Goal: Browse casually: Explore the website without a specific task or goal

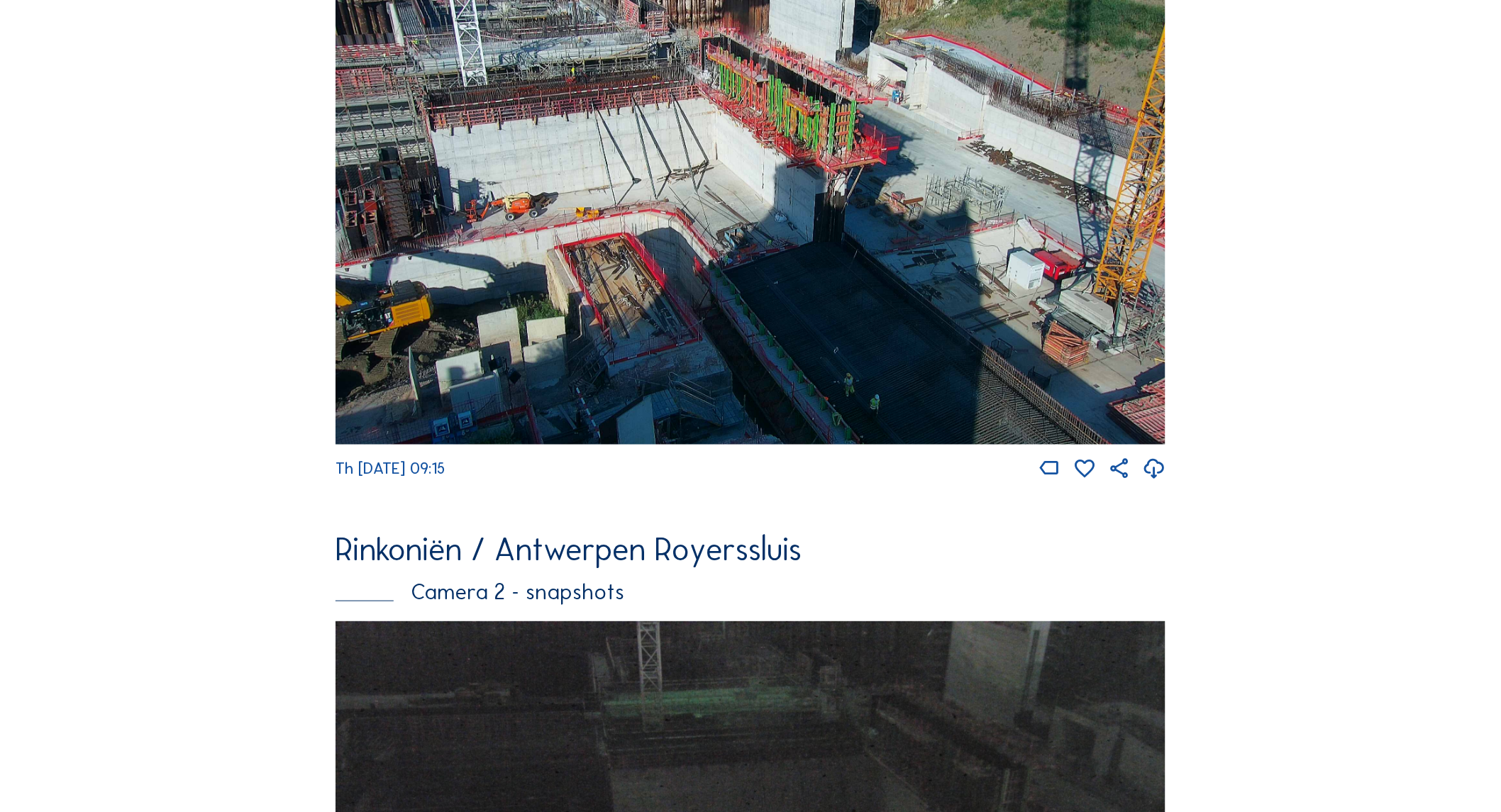
scroll to position [472, 0]
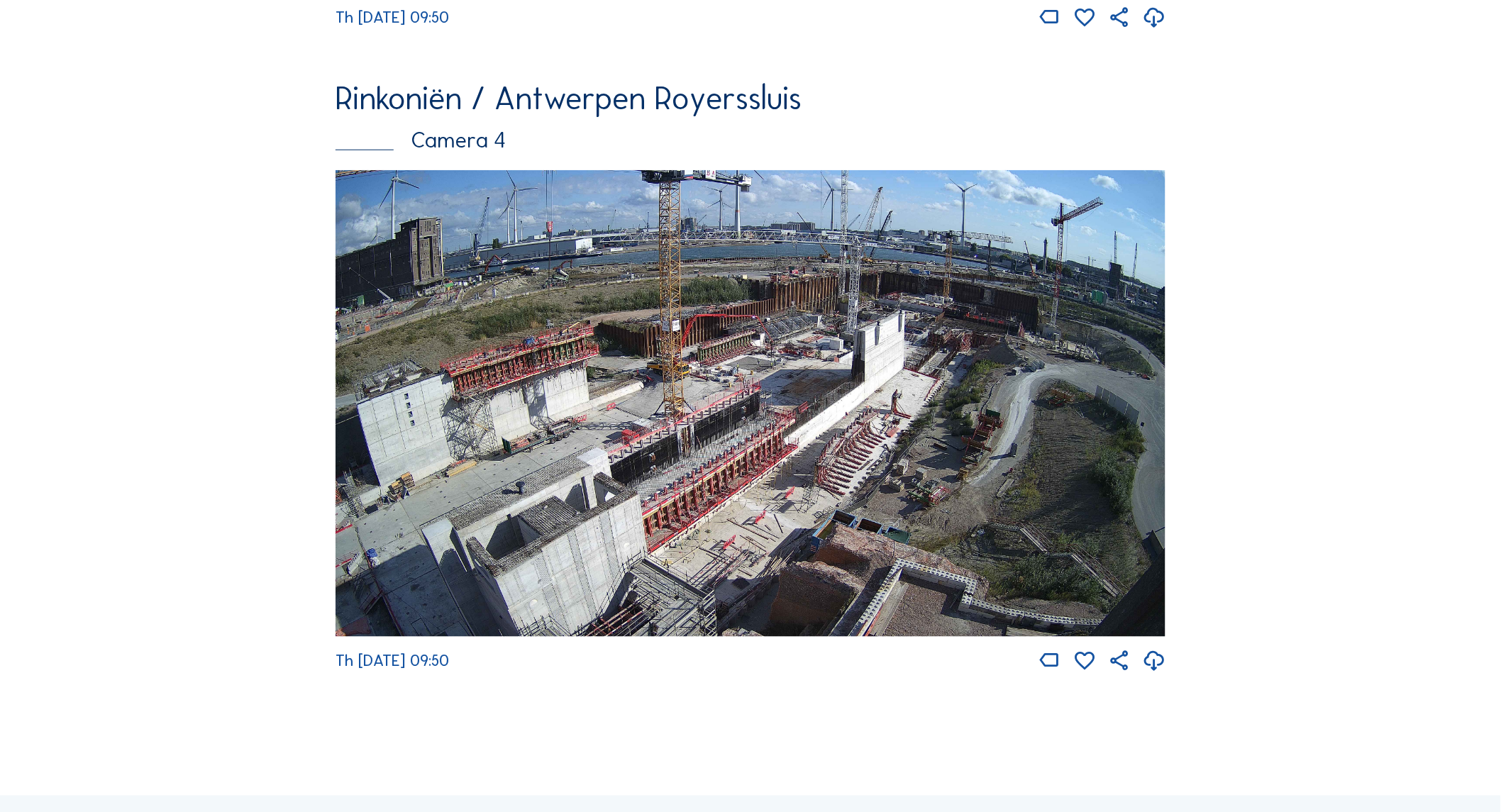
scroll to position [2700, 0]
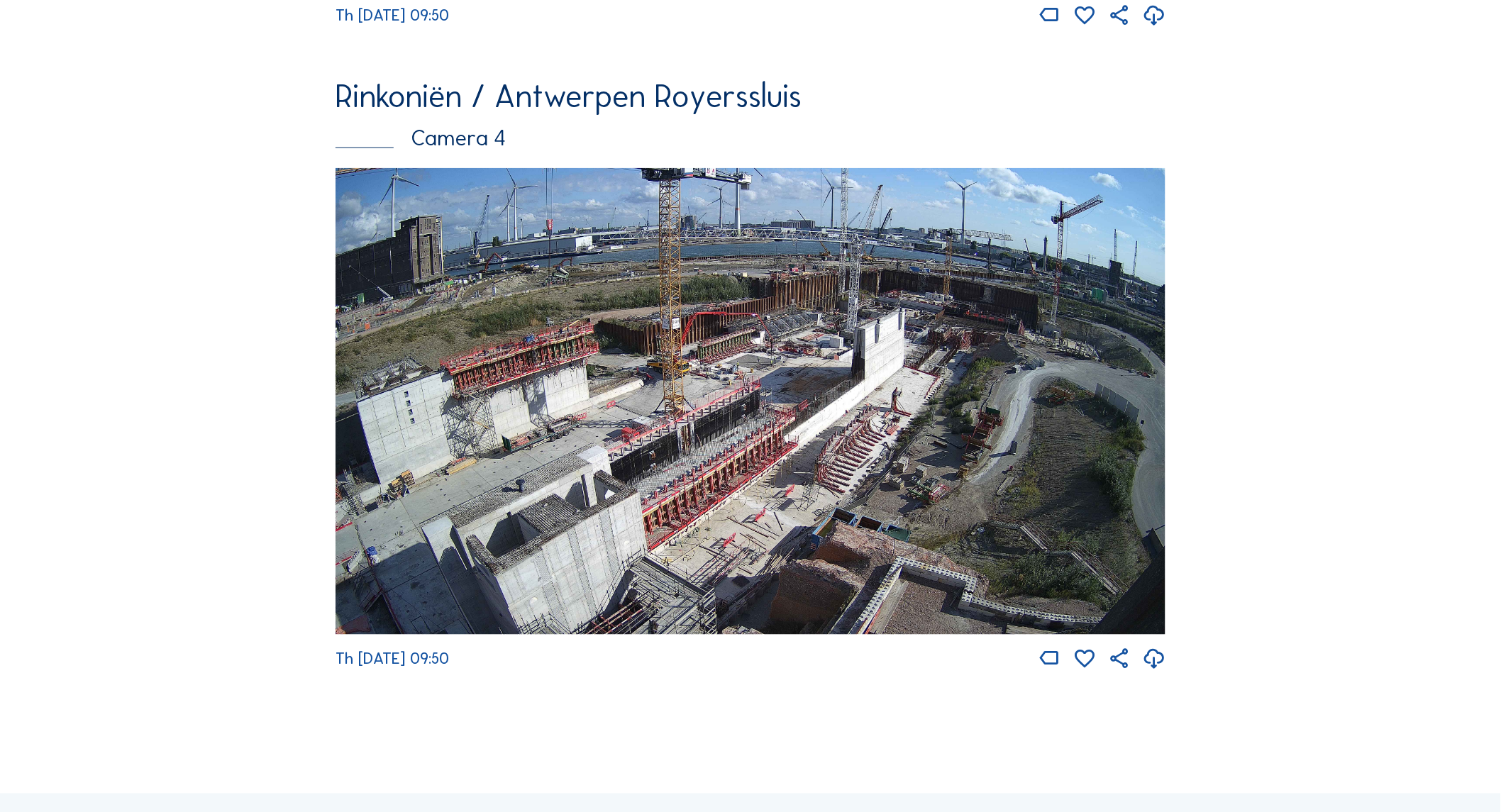
click at [762, 435] on img at bounding box center [750, 401] width 830 height 467
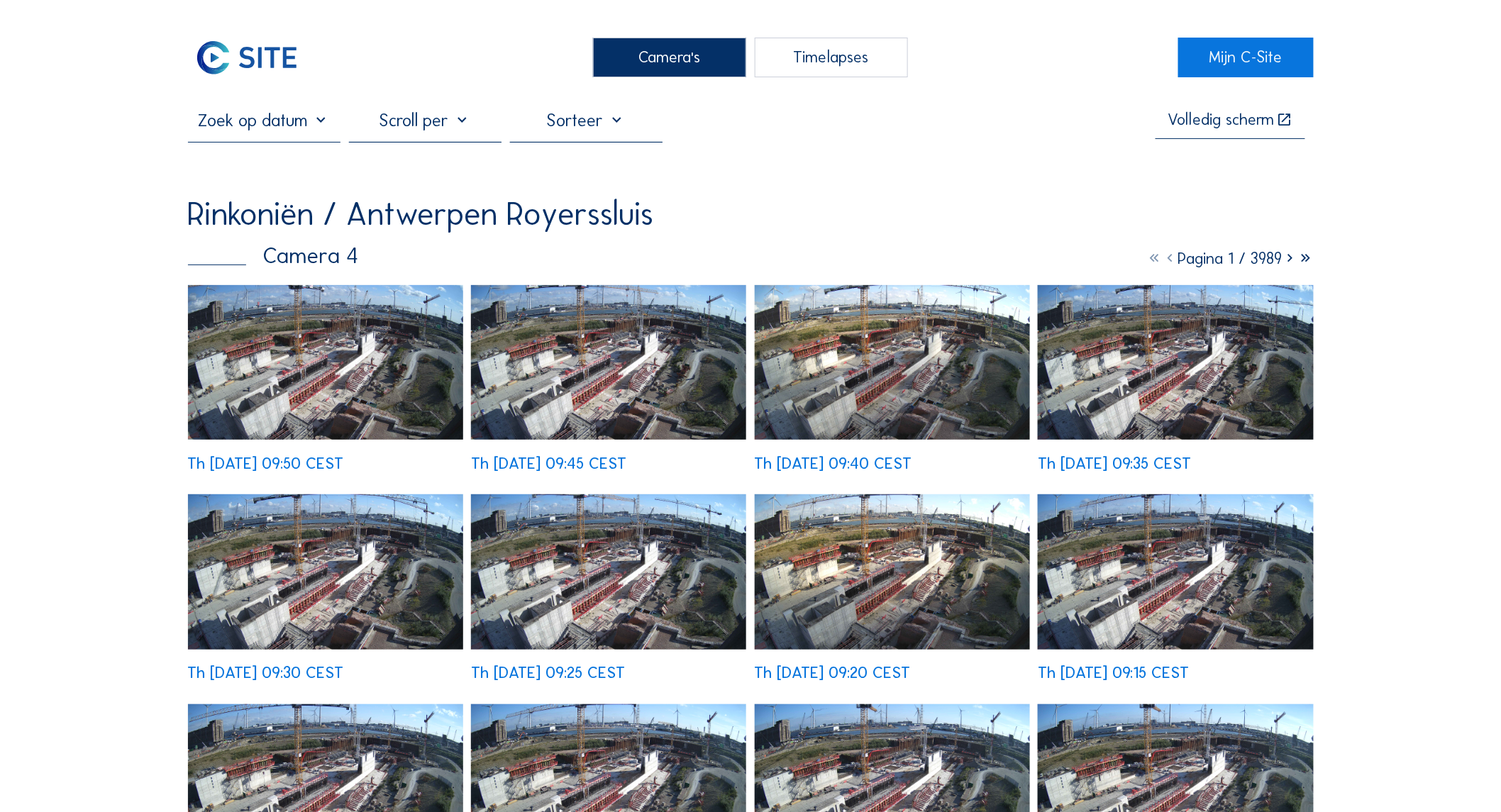
click at [269, 325] on img at bounding box center [325, 362] width 275 height 155
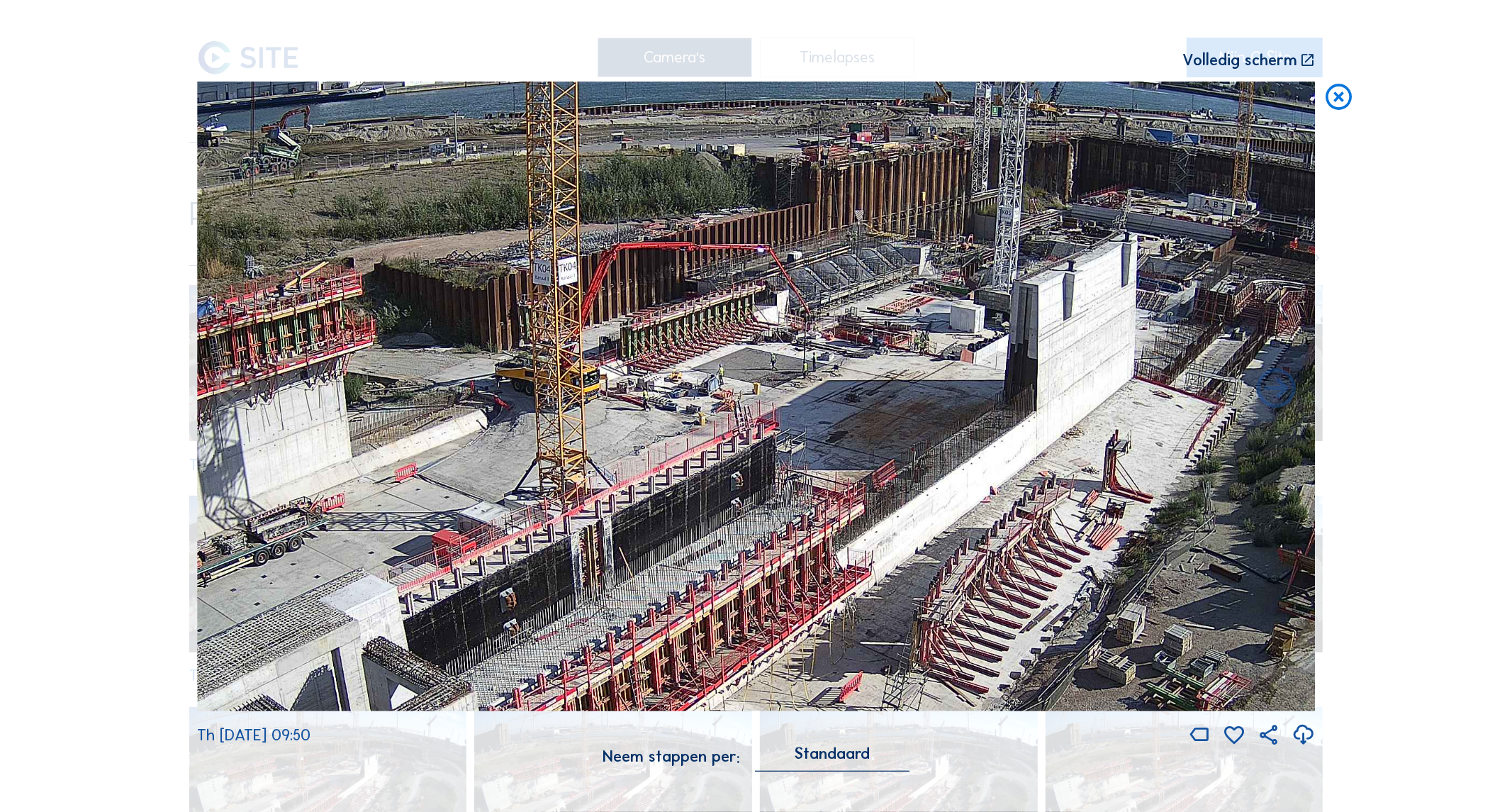
click at [1338, 94] on icon at bounding box center [1339, 97] width 32 height 32
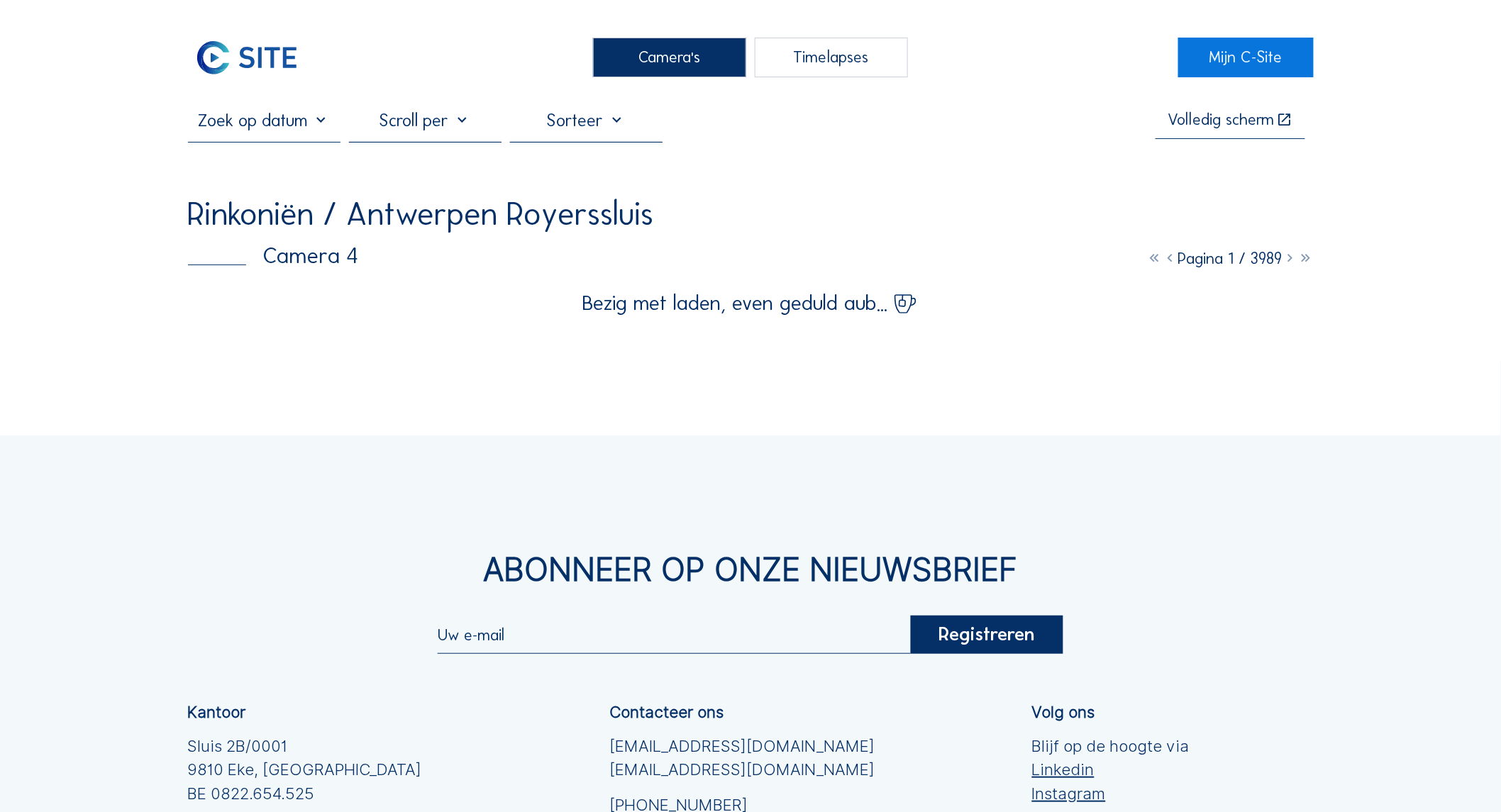
click at [717, 53] on div "Camera's" at bounding box center [669, 57] width 153 height 40
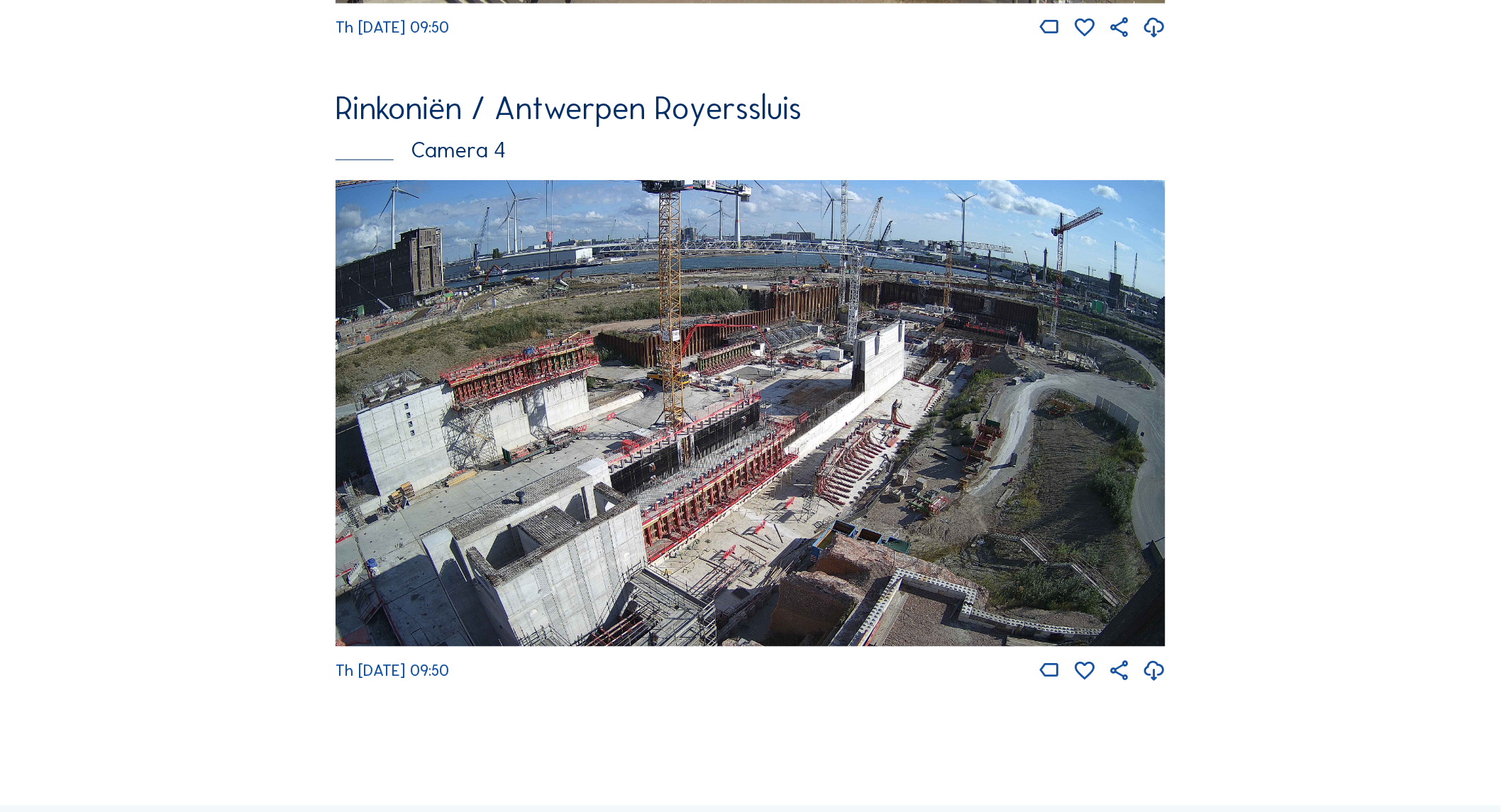
scroll to position [2700, 0]
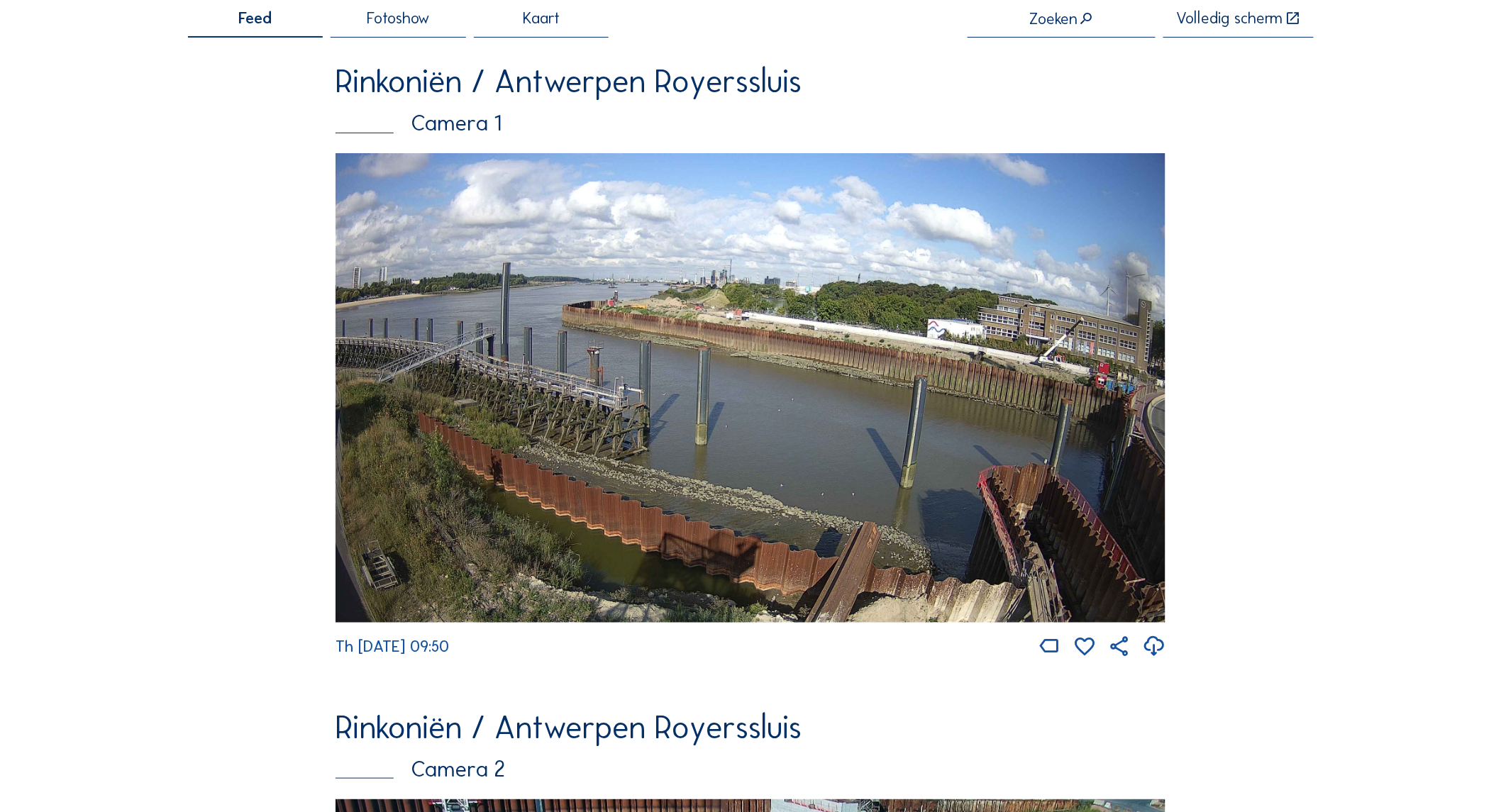
scroll to position [0, 0]
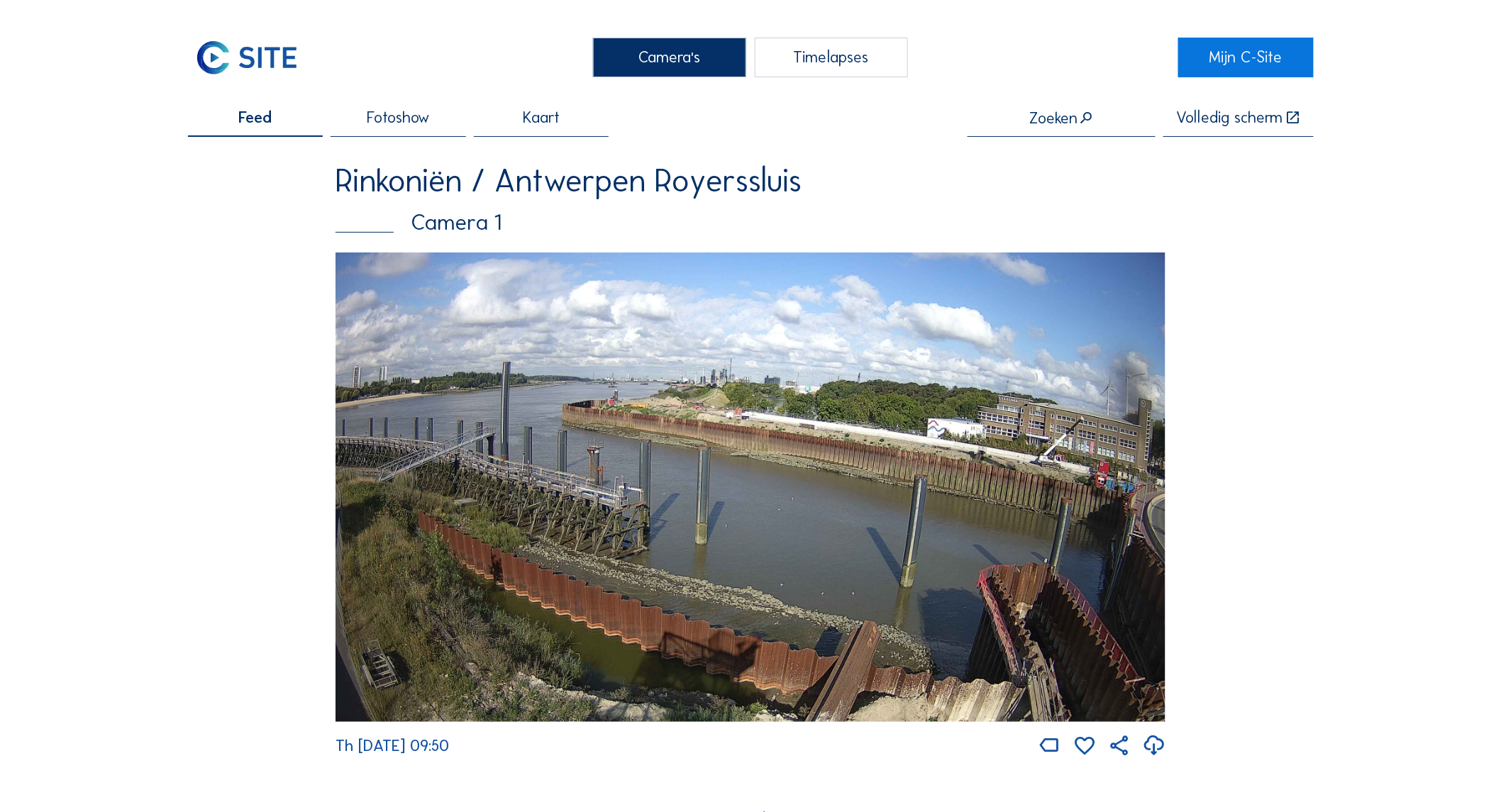
click at [666, 55] on div "Camera's" at bounding box center [669, 57] width 153 height 40
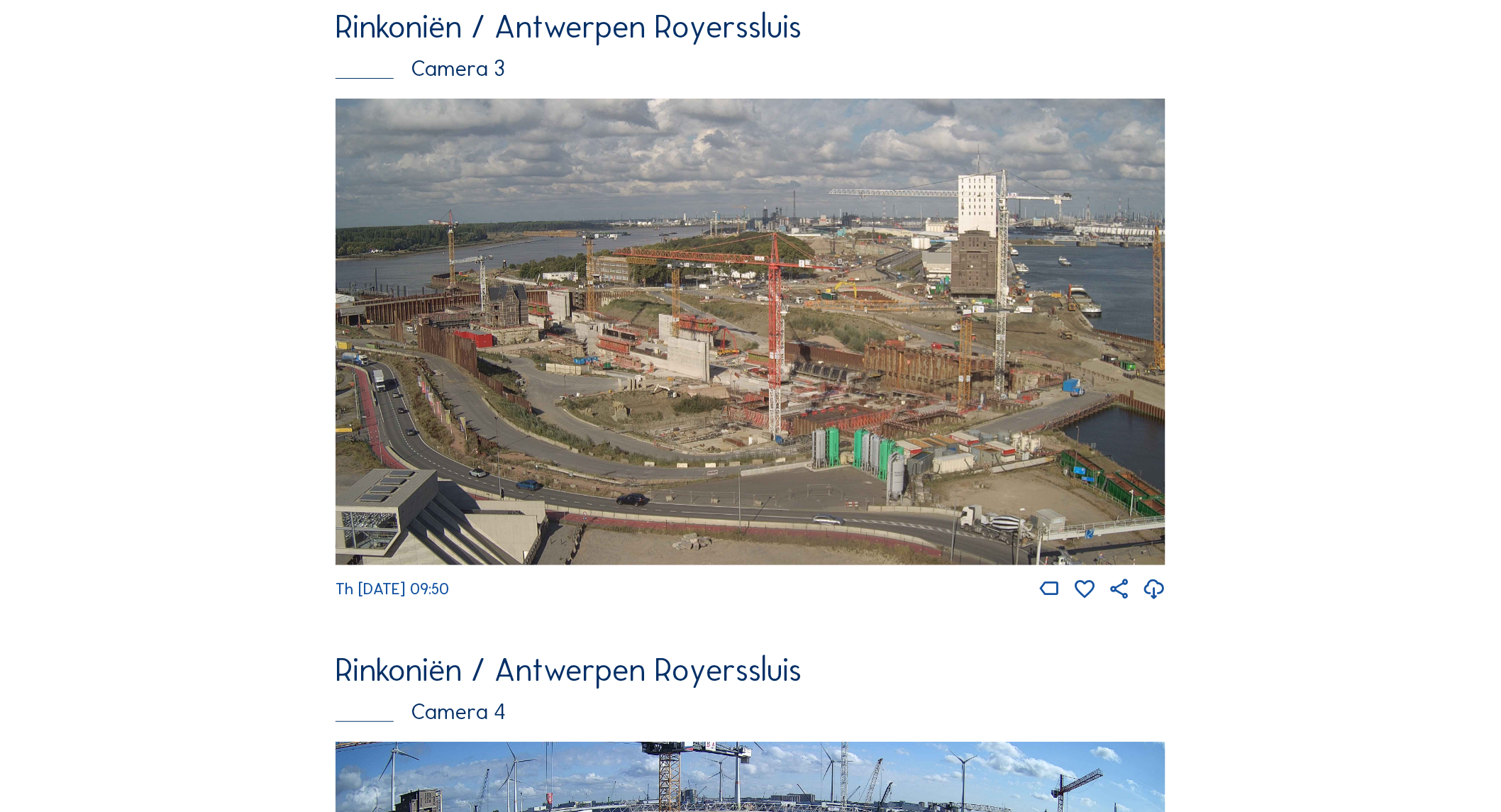
scroll to position [2127, 0]
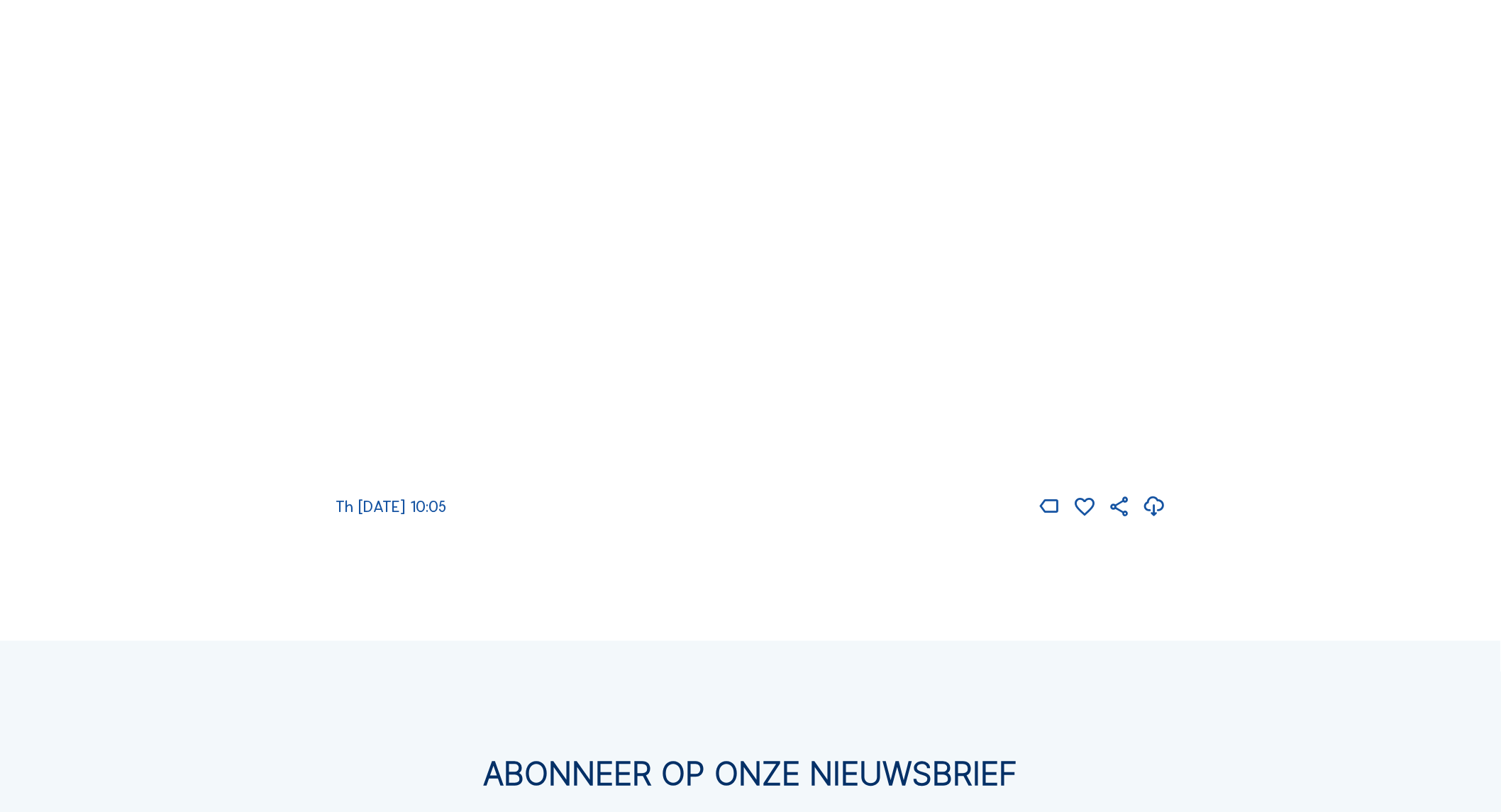
scroll to position [2857, 0]
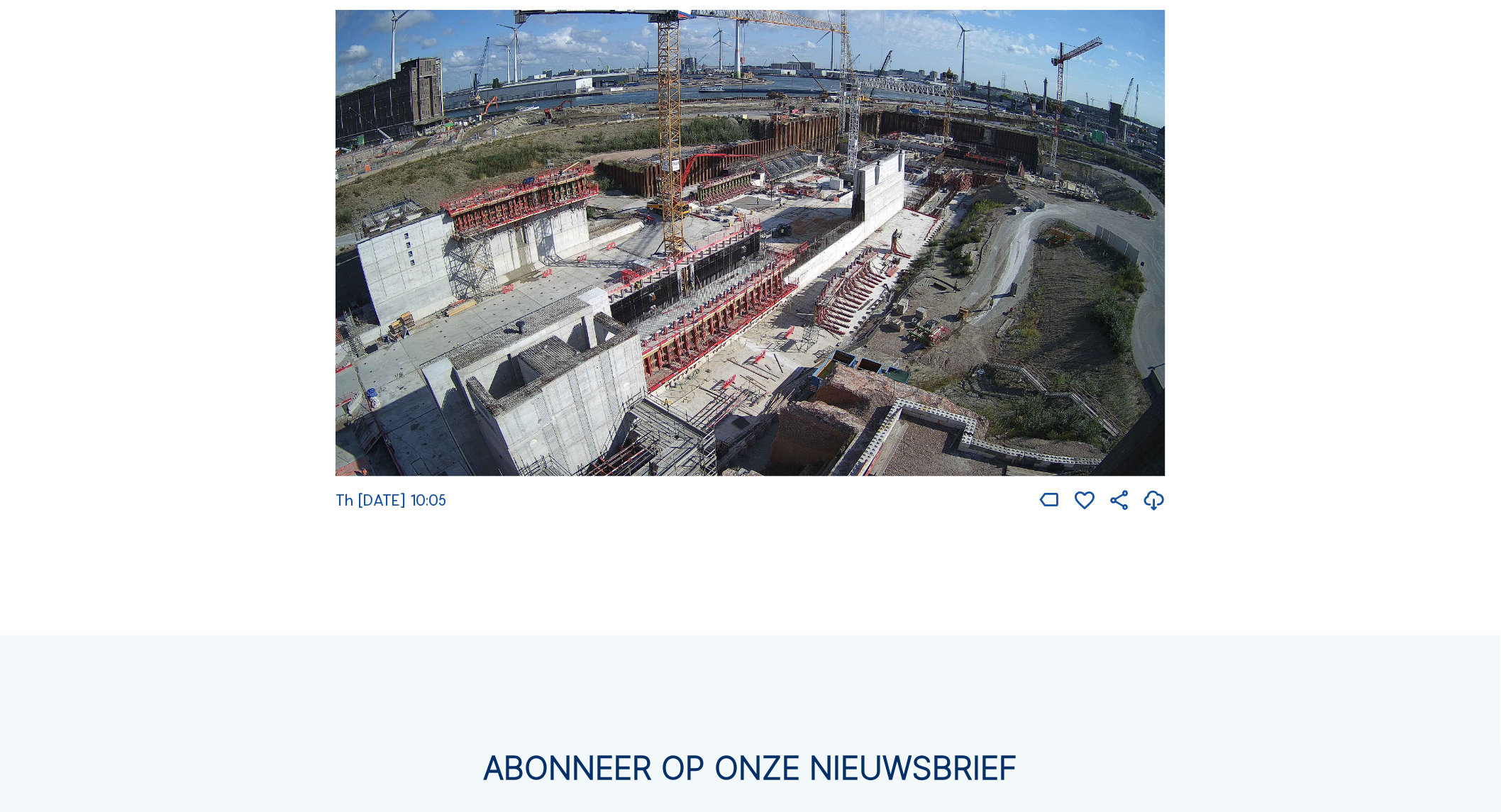
click at [769, 255] on img at bounding box center [750, 243] width 830 height 467
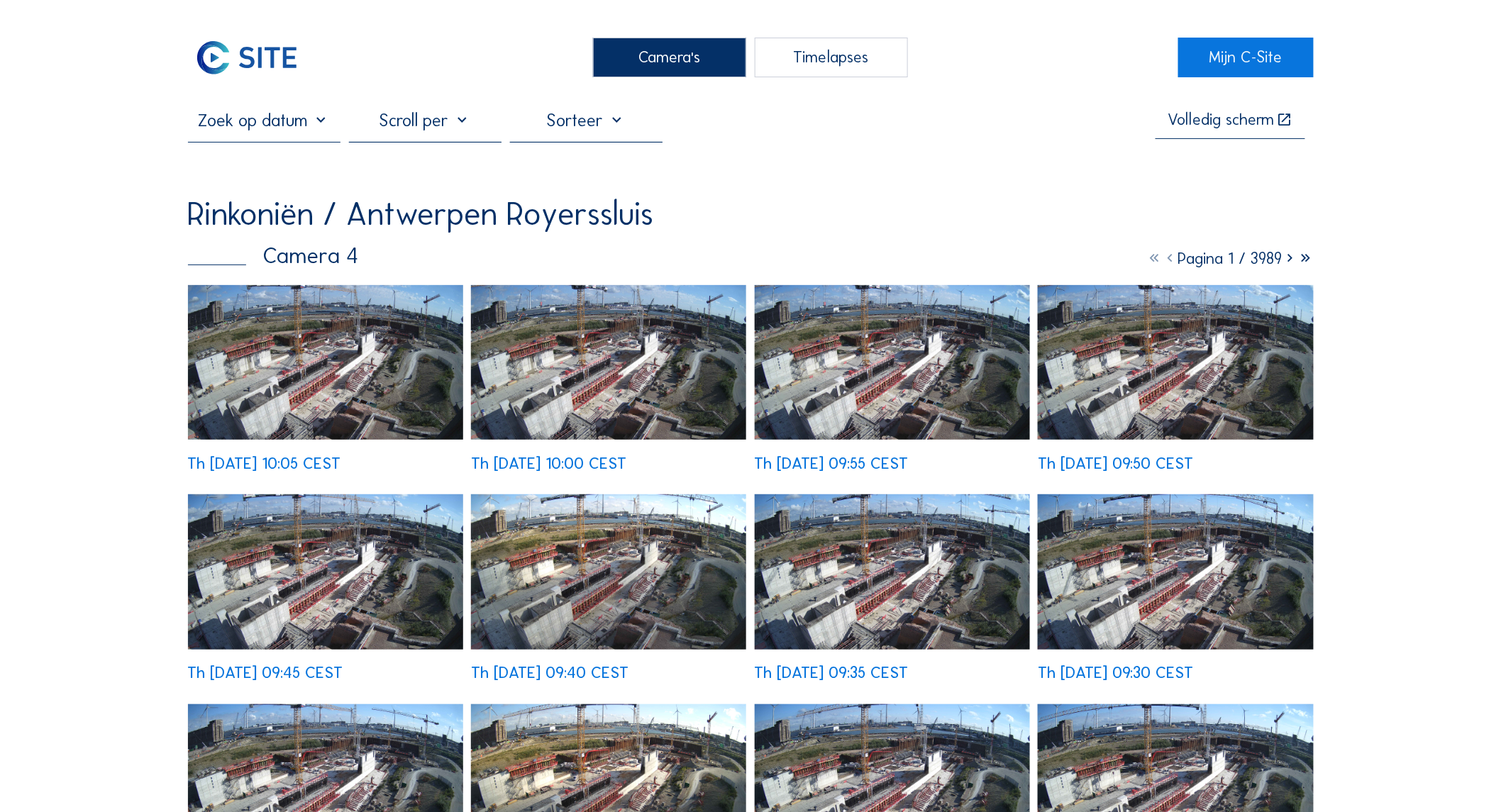
click at [238, 346] on img at bounding box center [325, 362] width 275 height 155
click at [212, 301] on img at bounding box center [325, 362] width 275 height 155
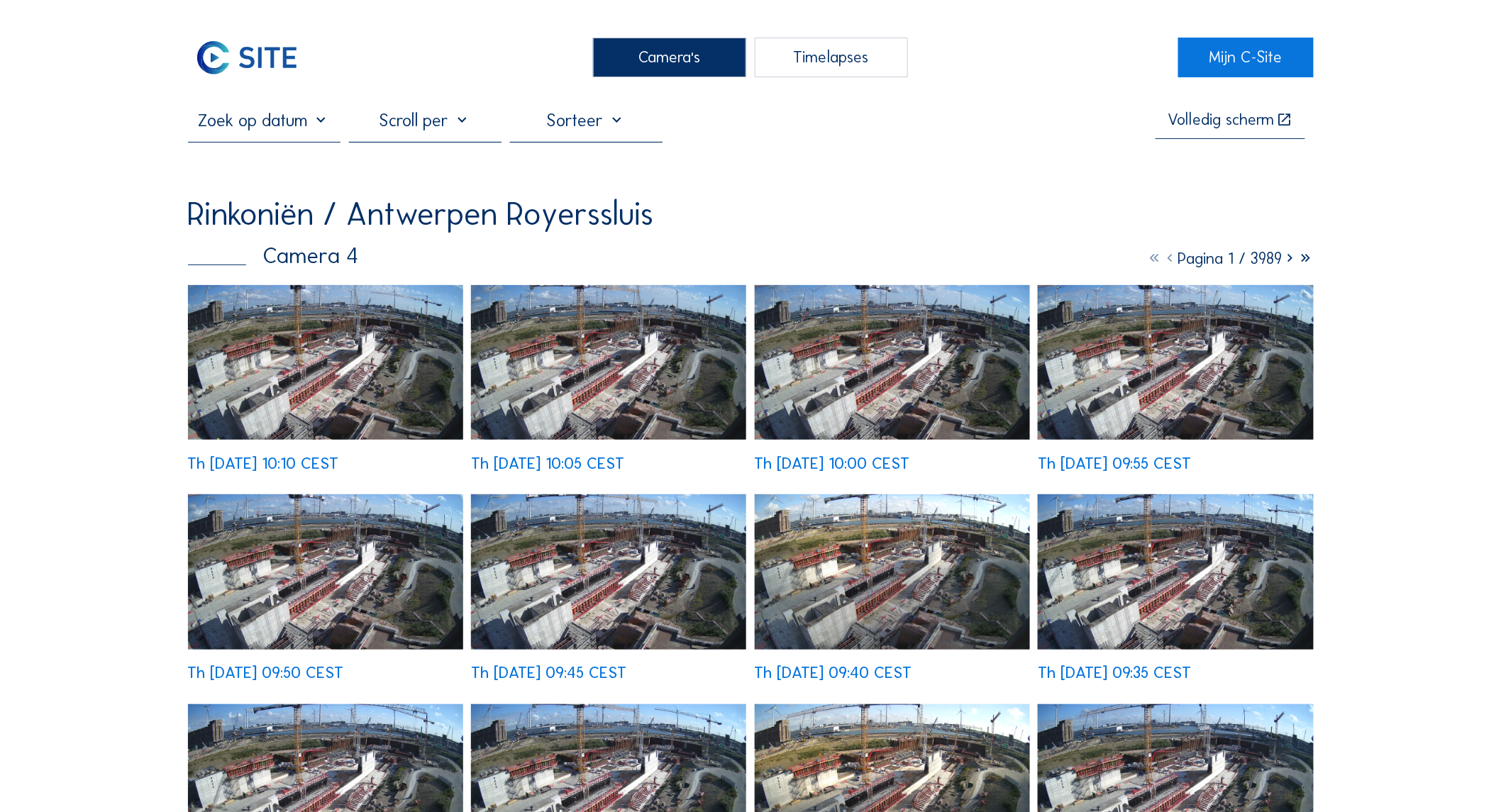
click at [627, 68] on div "Camera's" at bounding box center [669, 57] width 153 height 40
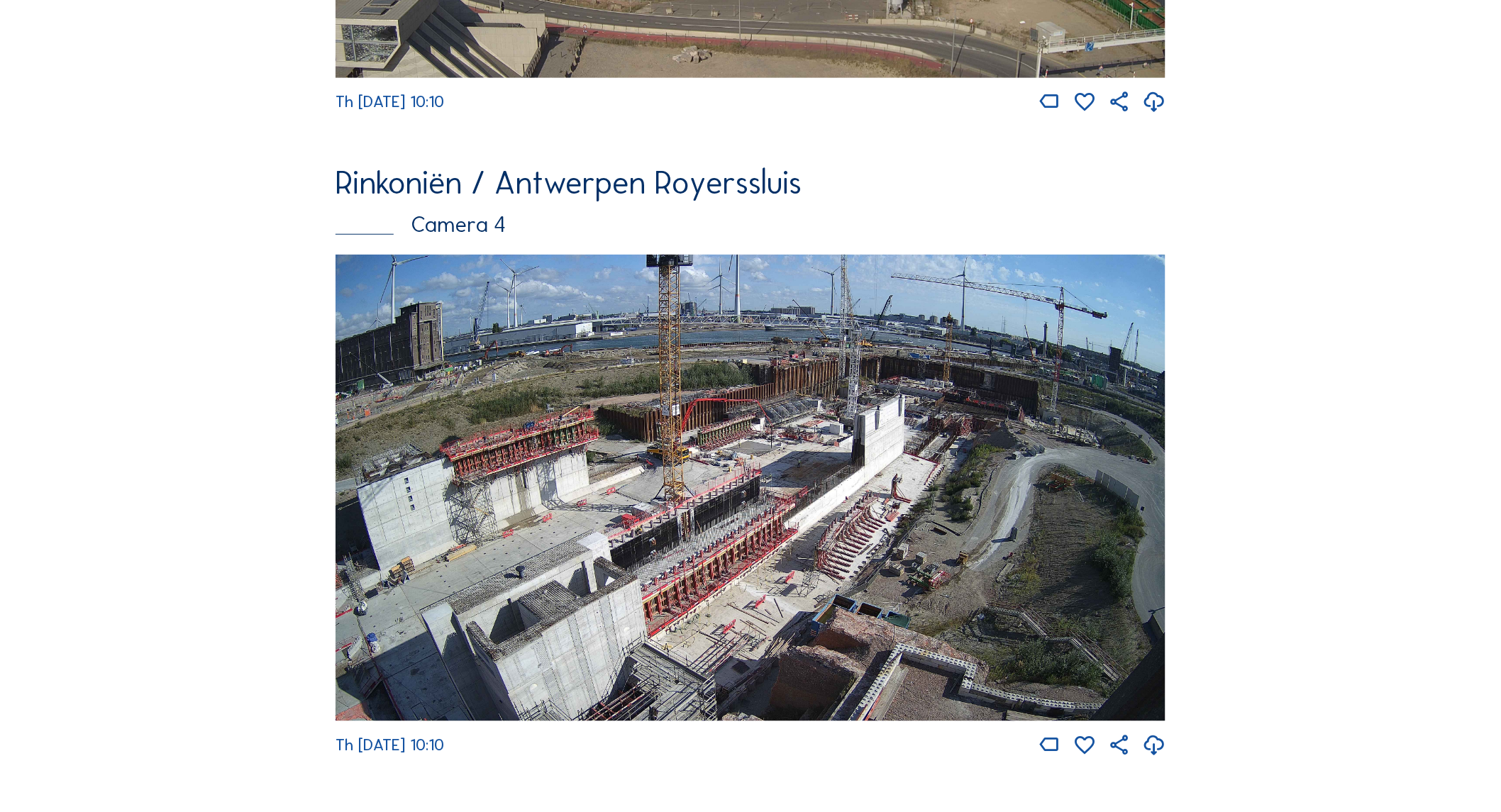
scroll to position [2700, 0]
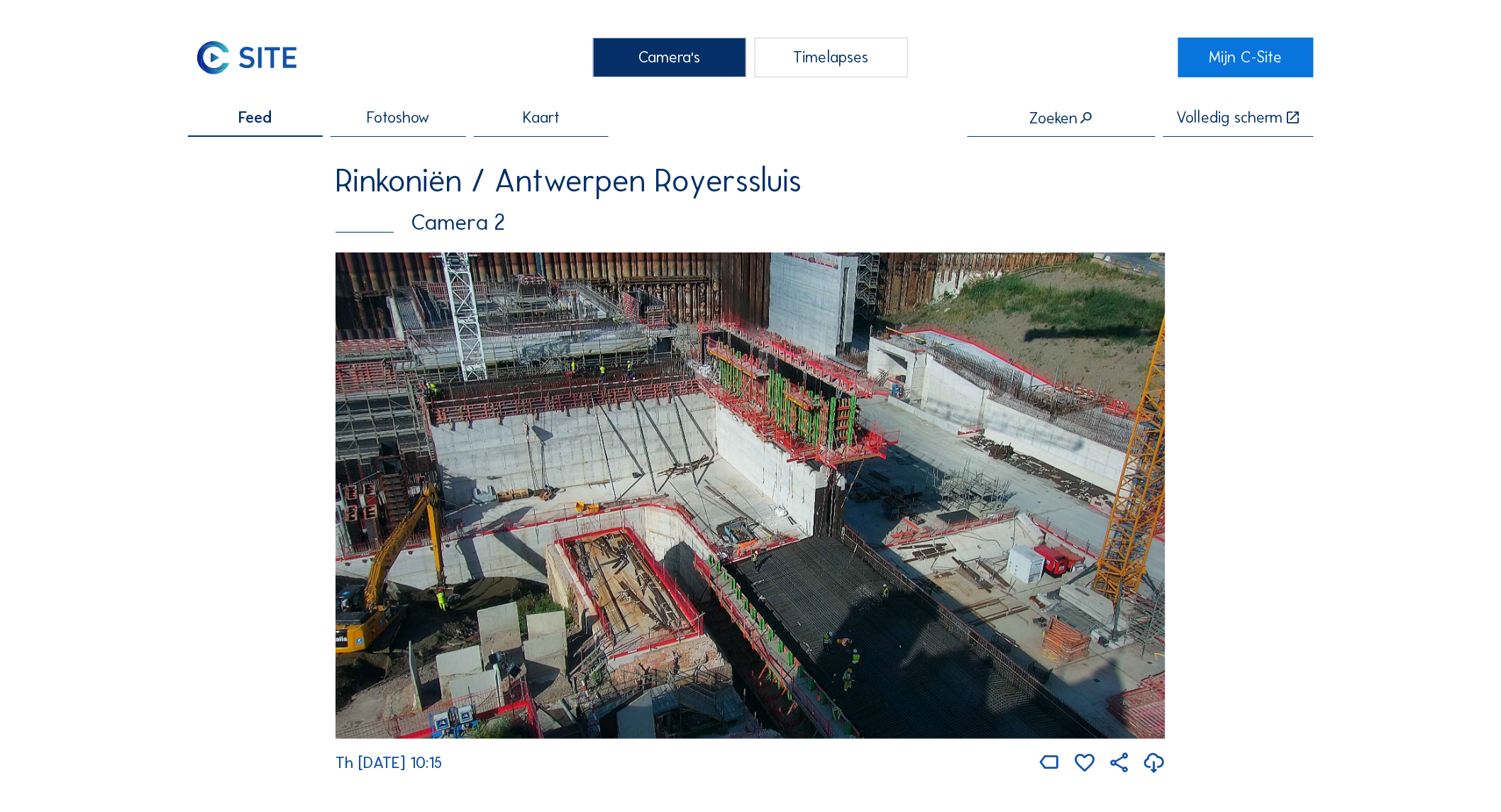
click at [768, 449] on img at bounding box center [750, 496] width 830 height 486
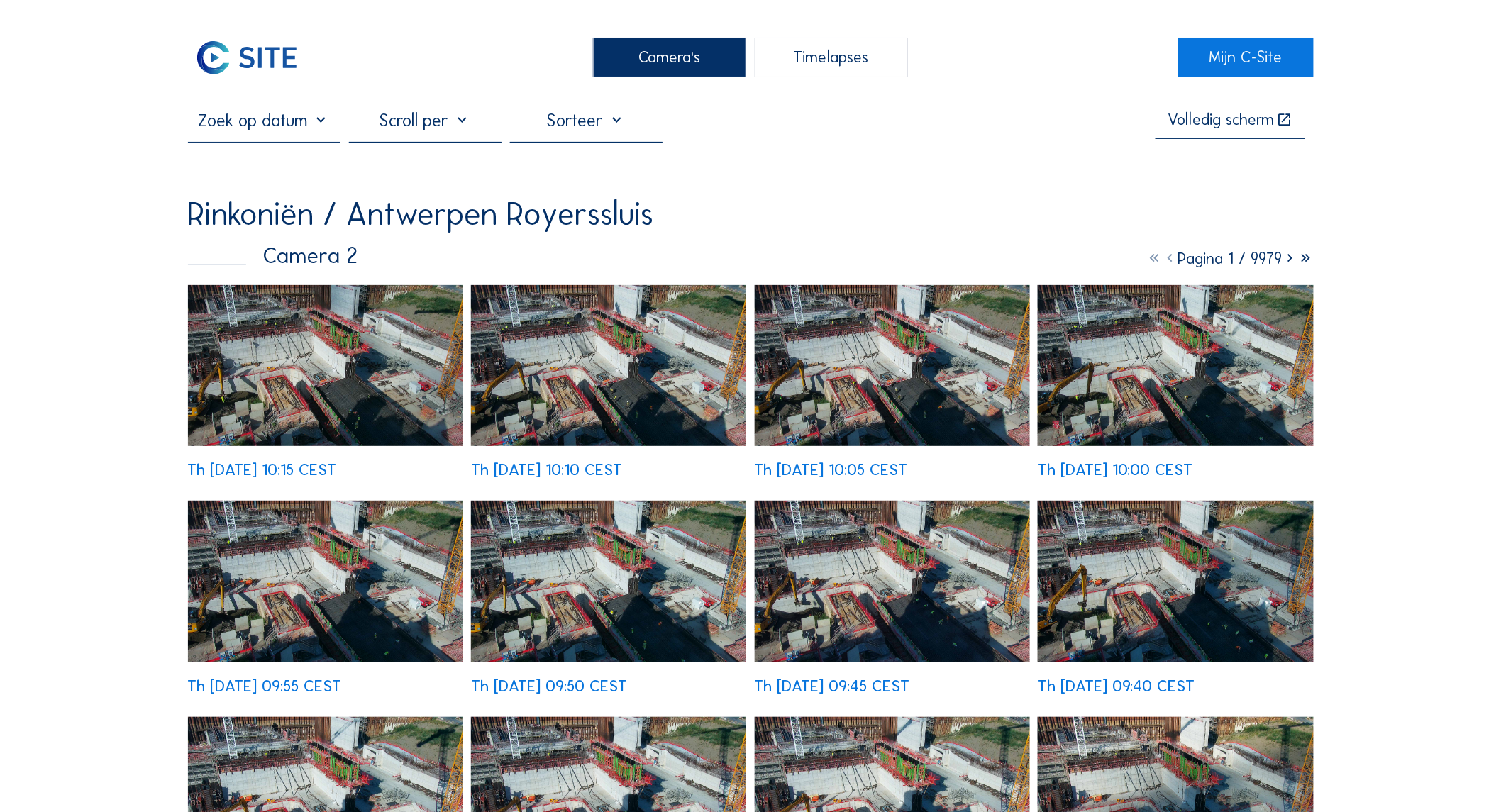
click at [355, 341] on div "Th 21 Aug 2025 10:15 CEST Th 21 Aug 2025 10:10 CEST Th 21 Aug 2025 10:05 CEST T…" at bounding box center [750, 706] width 1126 height 843
click at [337, 376] on img at bounding box center [325, 366] width 275 height 161
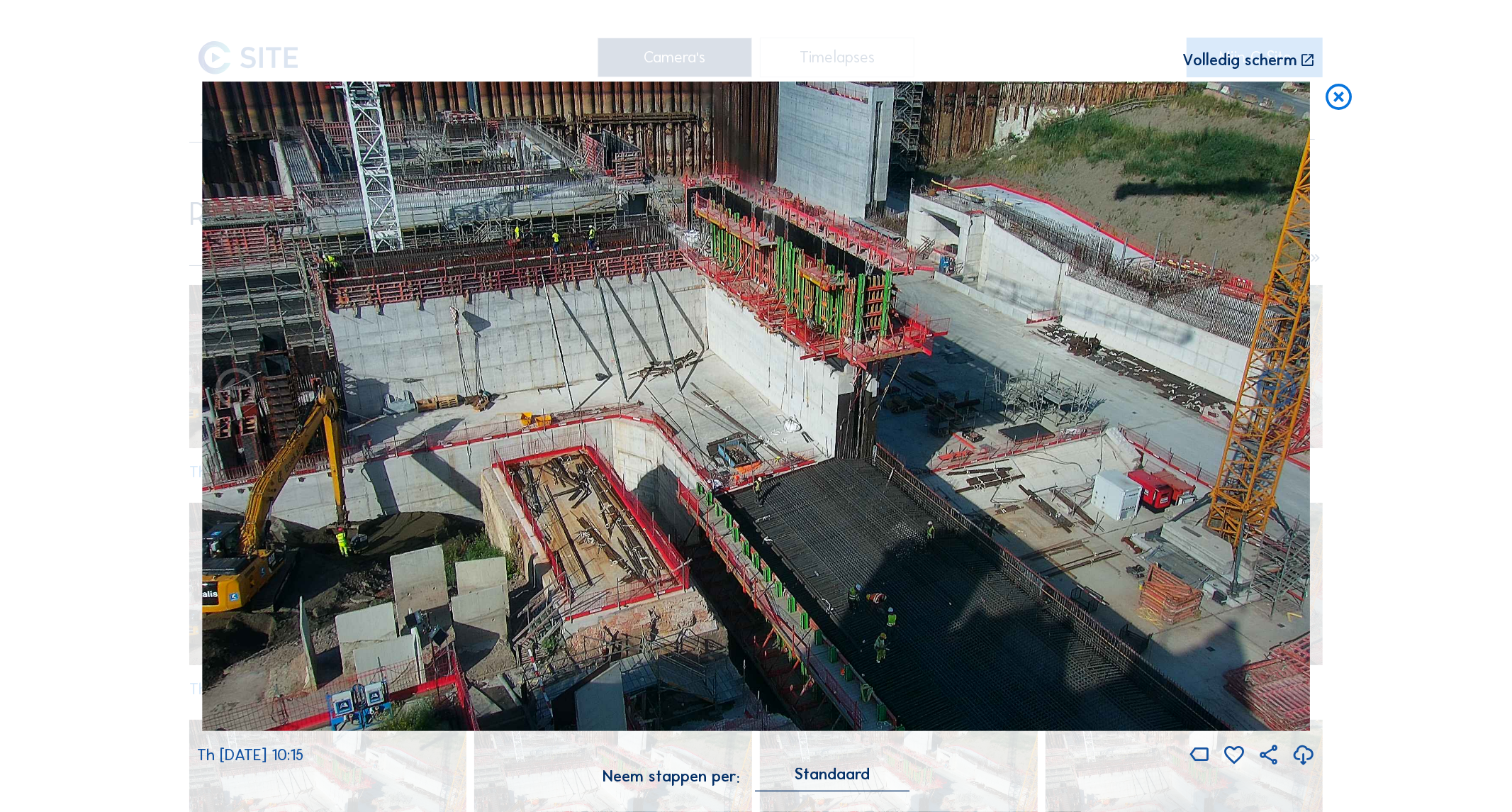
click at [1332, 111] on icon at bounding box center [1339, 97] width 32 height 32
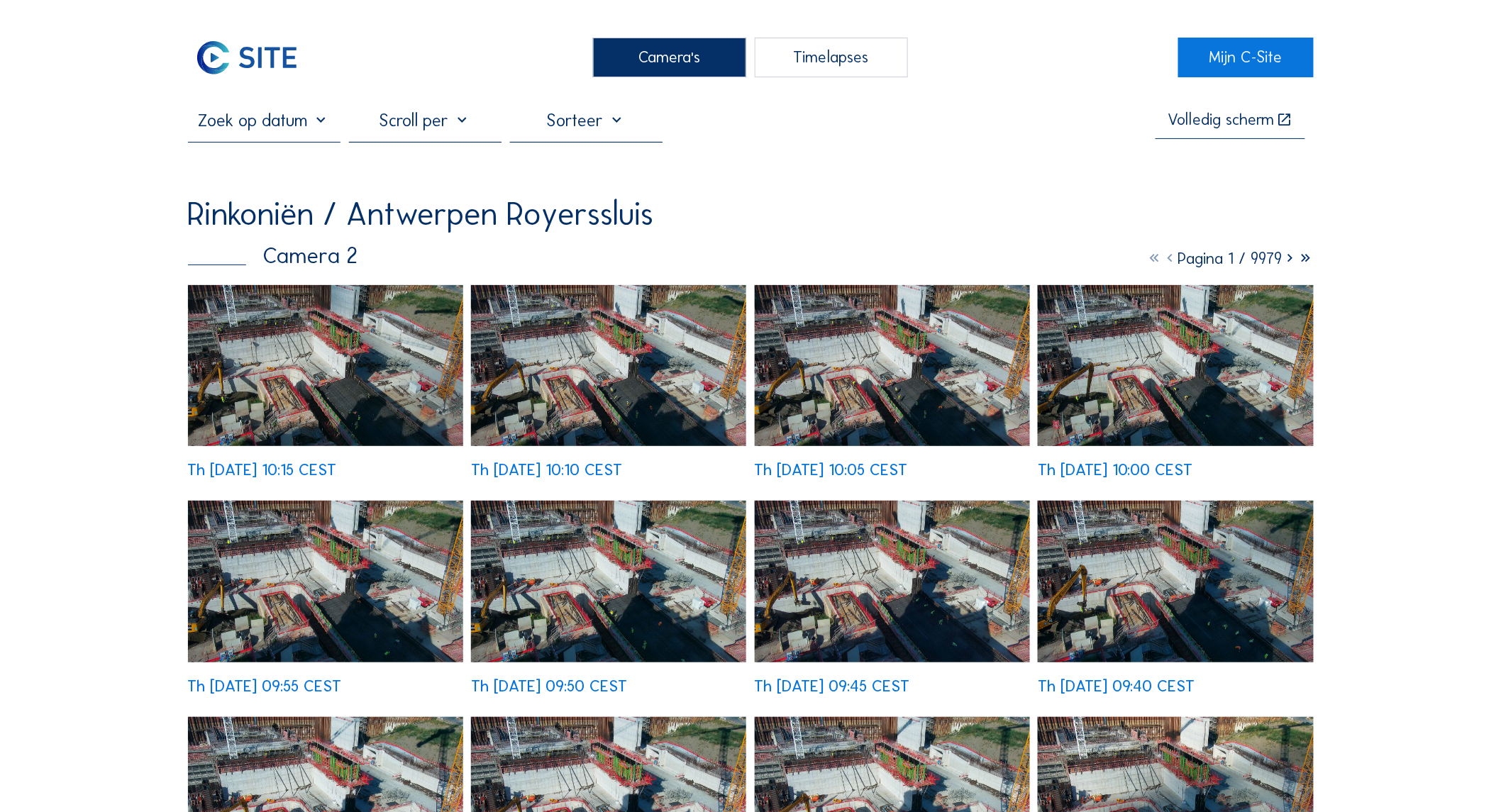
click at [650, 60] on div "Camera's" at bounding box center [669, 57] width 153 height 40
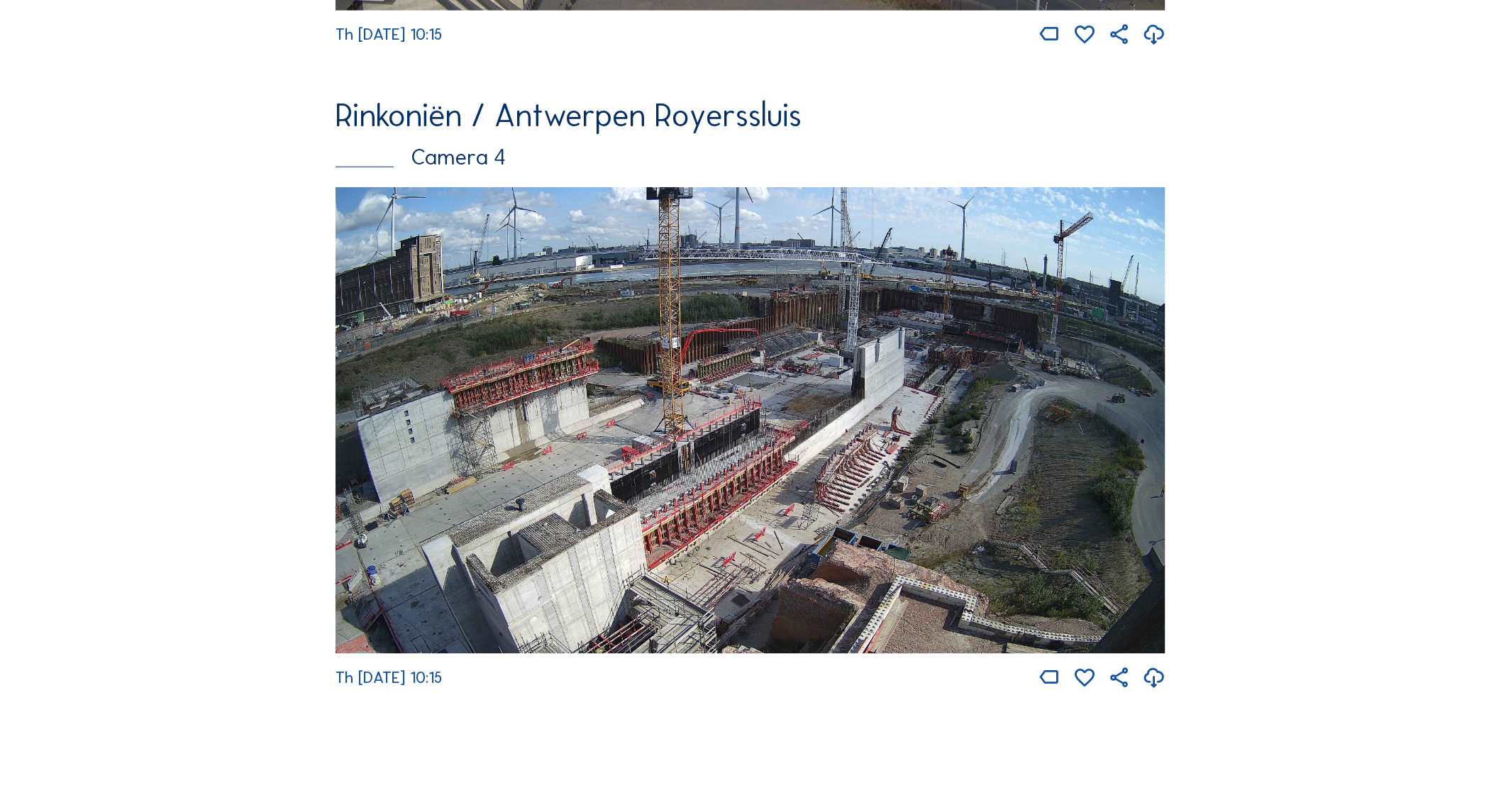
scroll to position [2700, 0]
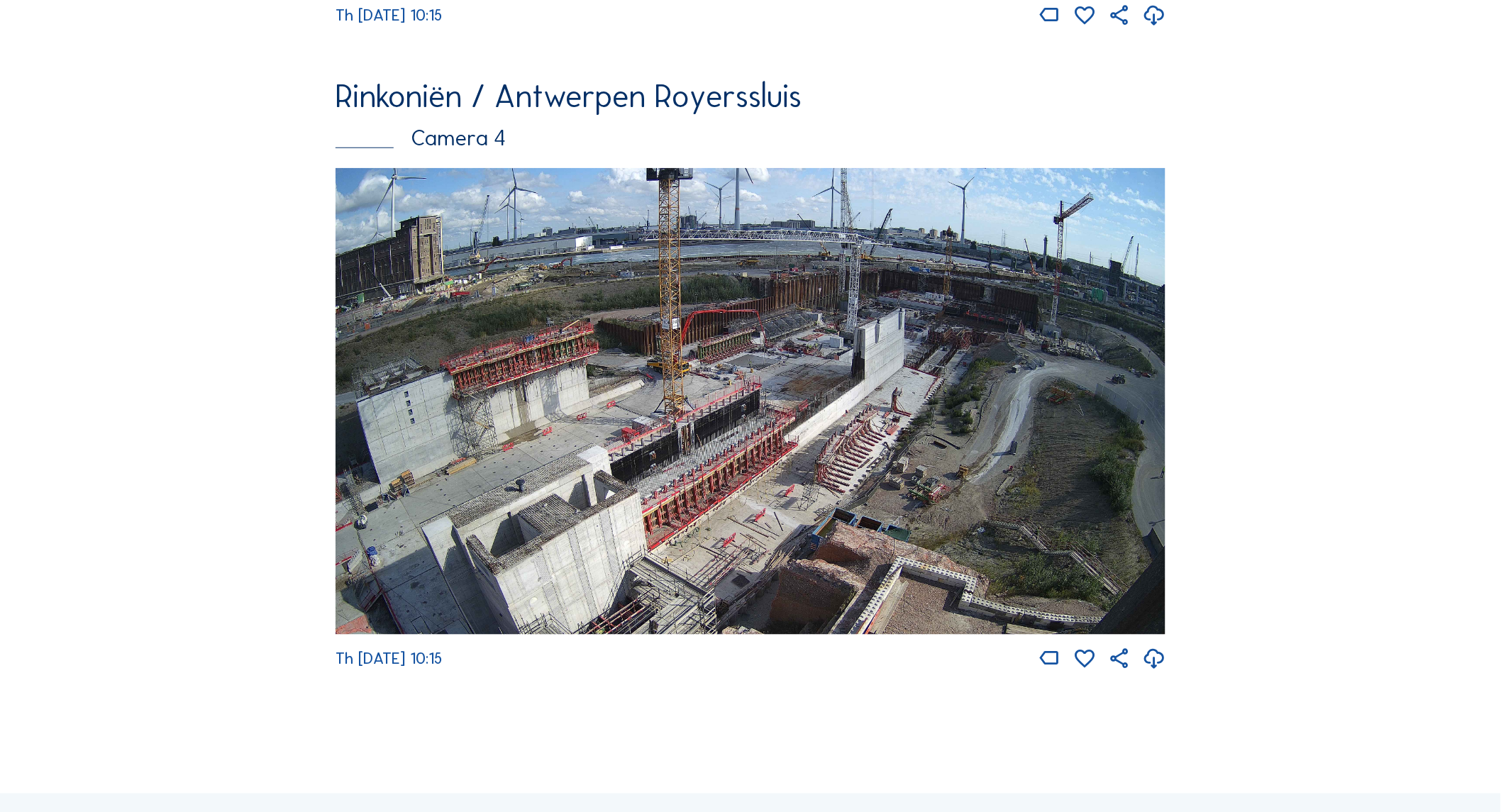
click at [701, 427] on img at bounding box center [750, 401] width 830 height 467
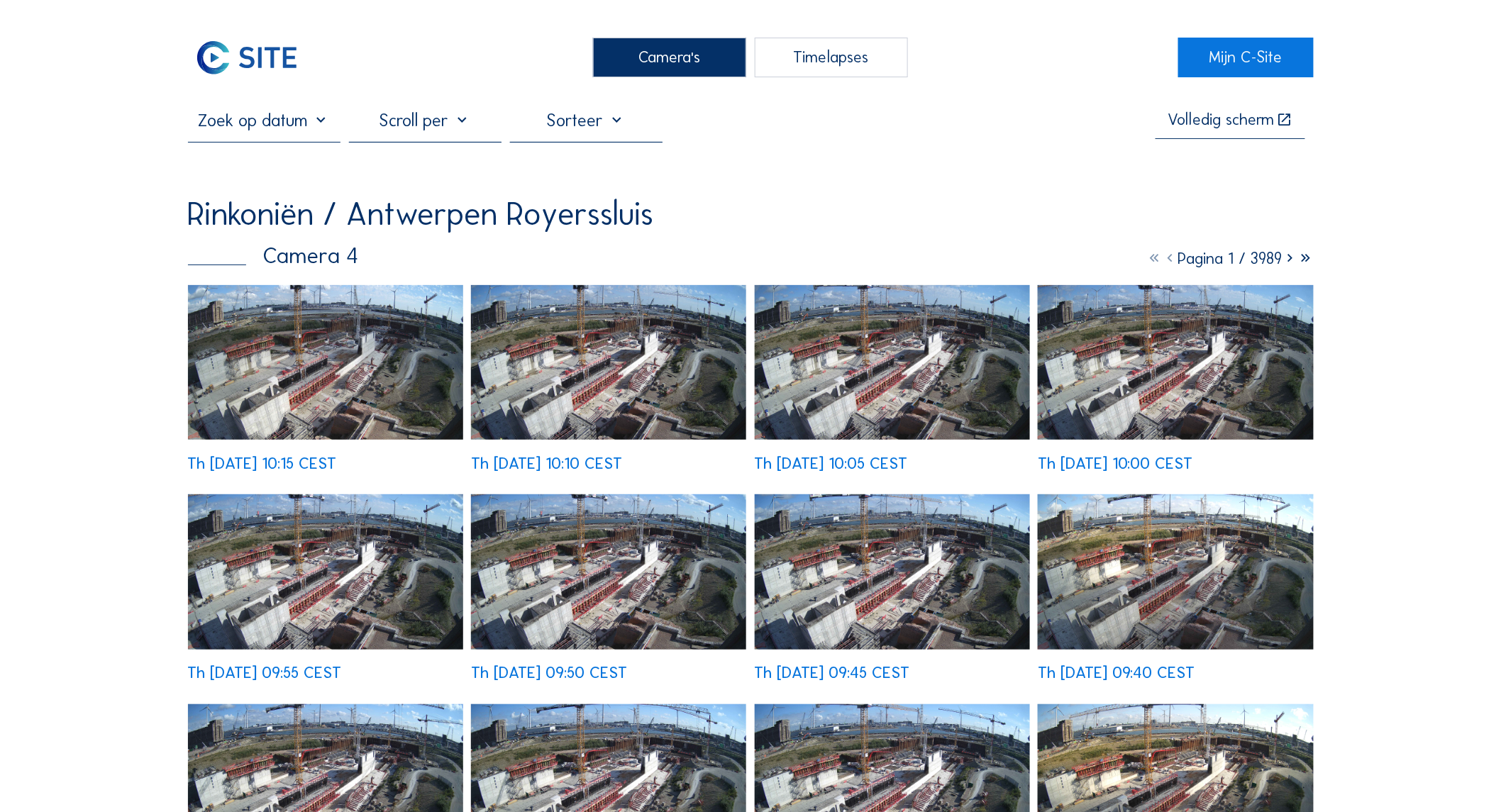
click at [423, 344] on img at bounding box center [325, 362] width 275 height 155
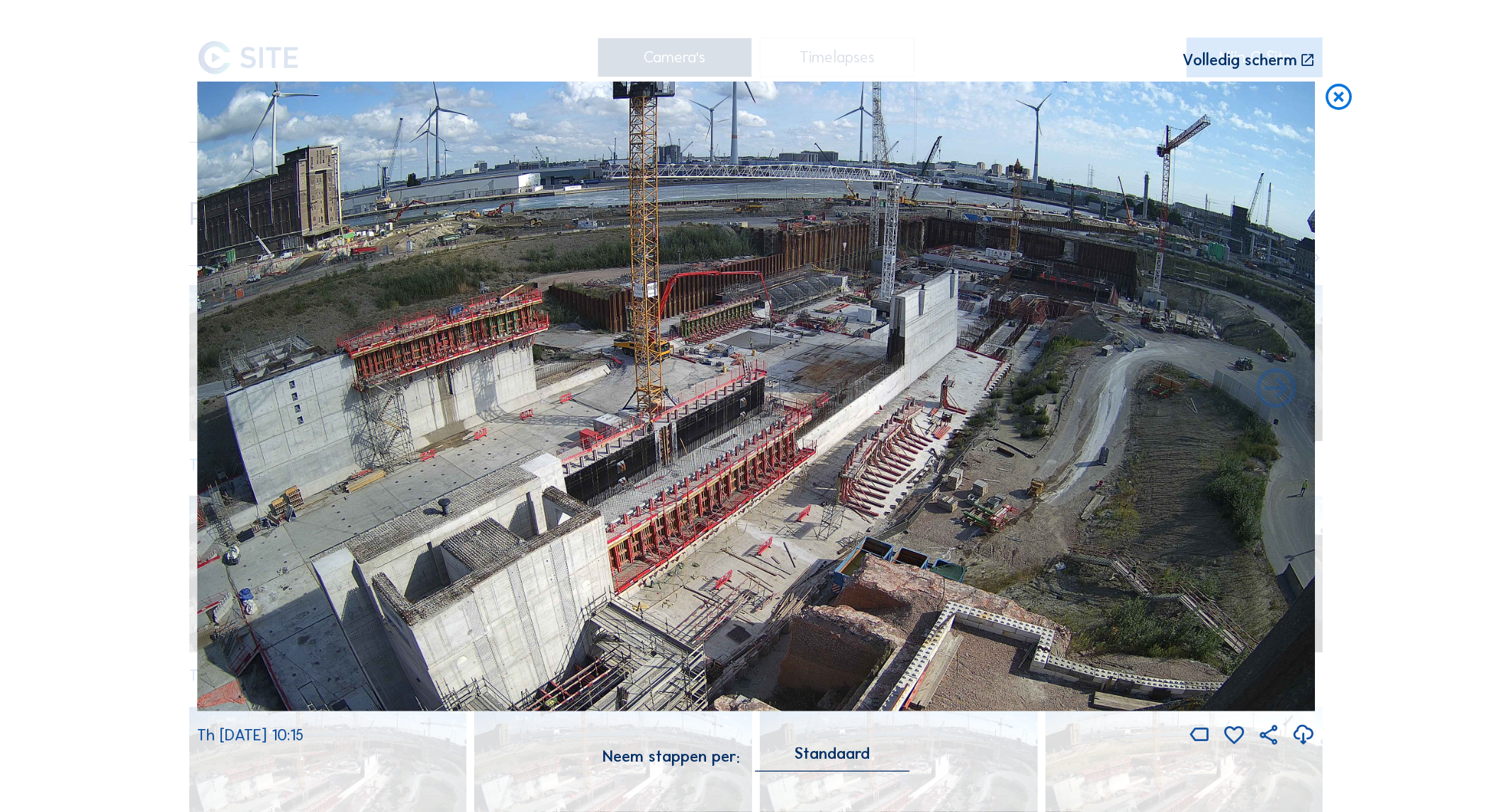
click at [1333, 109] on icon at bounding box center [1339, 97] width 32 height 32
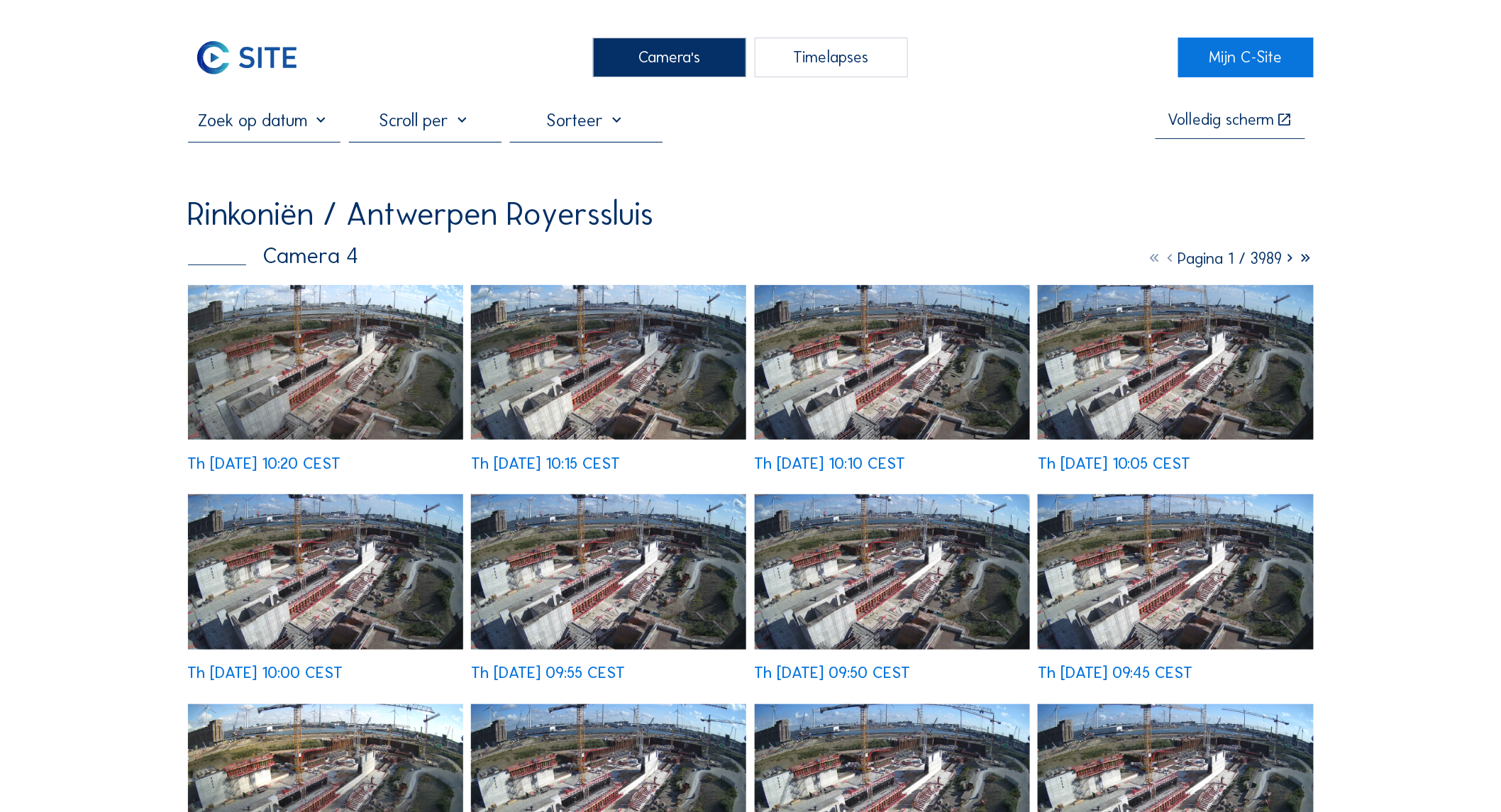
click at [313, 326] on div "Th [DATE] 10:20 CEST" at bounding box center [325, 379] width 275 height 187
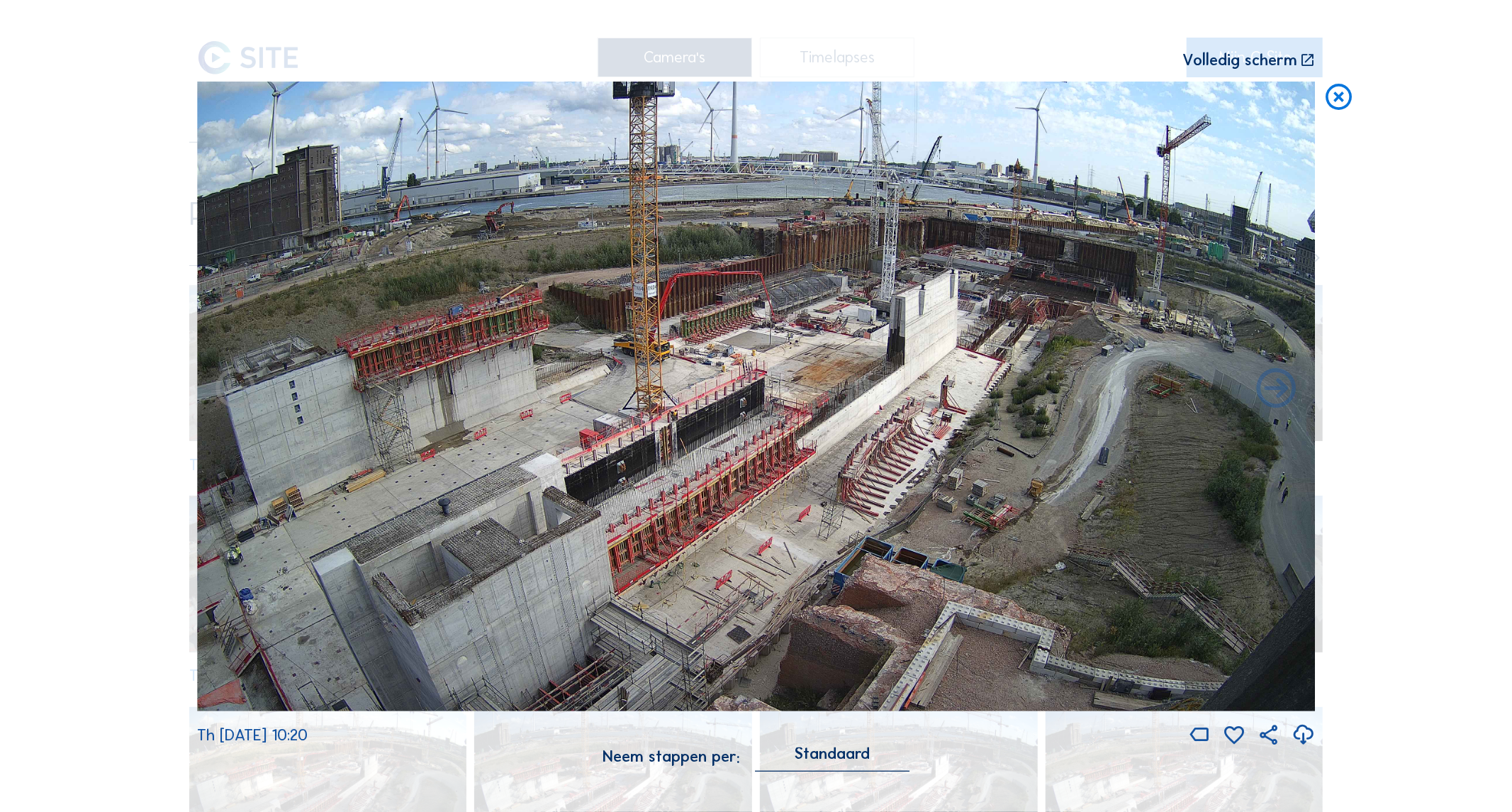
click at [1329, 101] on icon at bounding box center [1339, 97] width 32 height 32
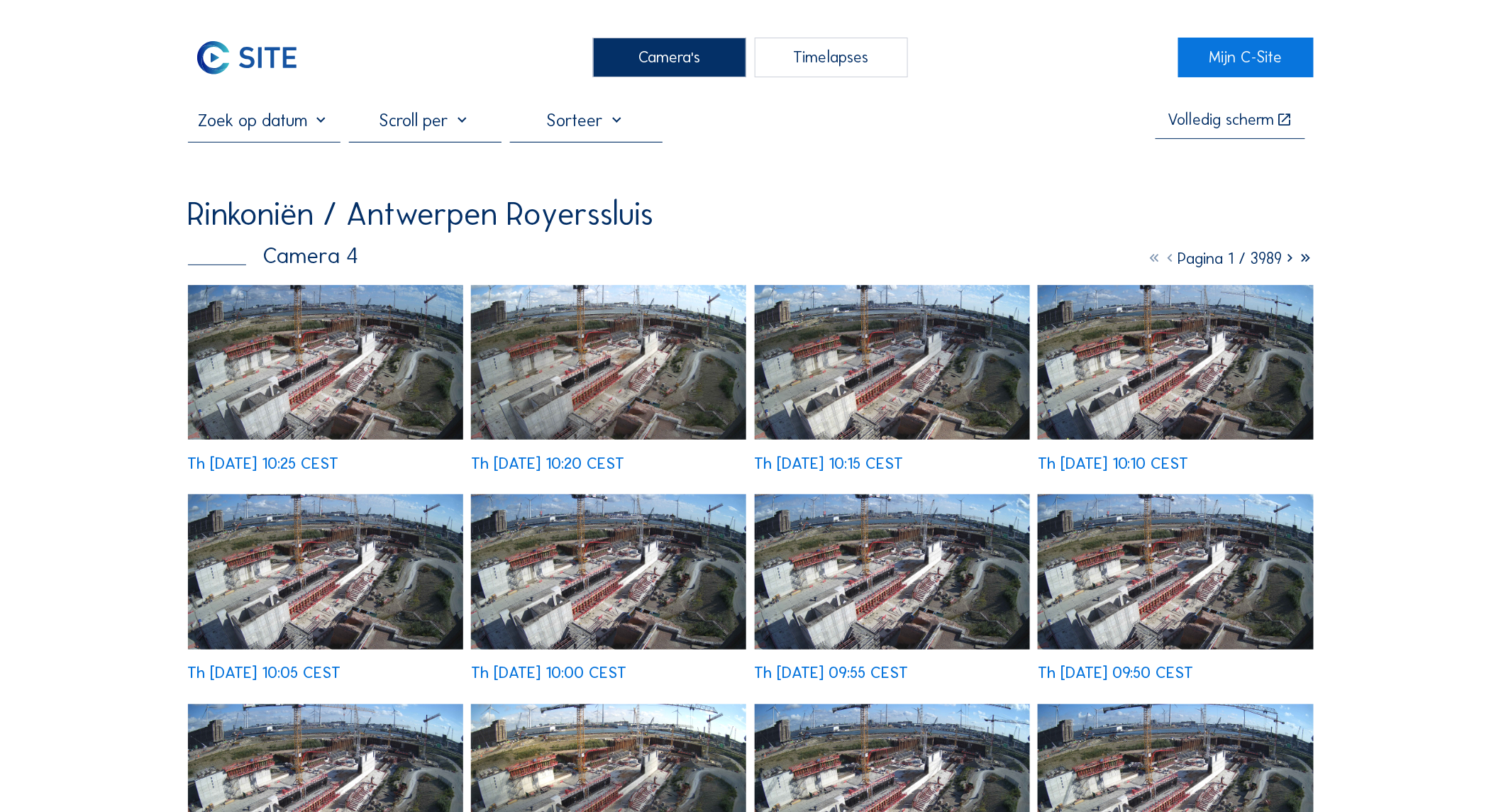
click at [298, 406] on img at bounding box center [325, 362] width 275 height 155
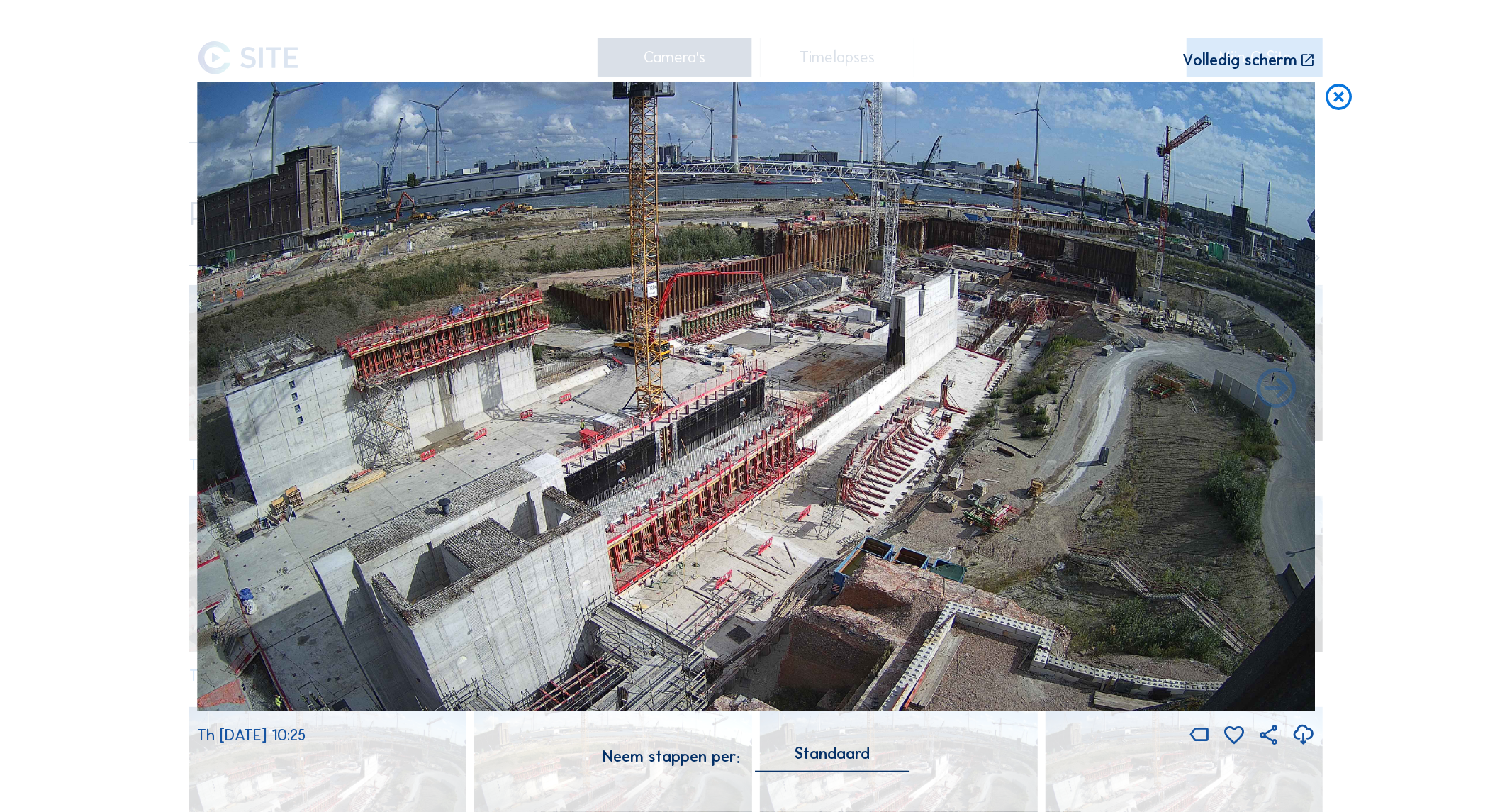
click at [1333, 107] on icon at bounding box center [1339, 97] width 32 height 32
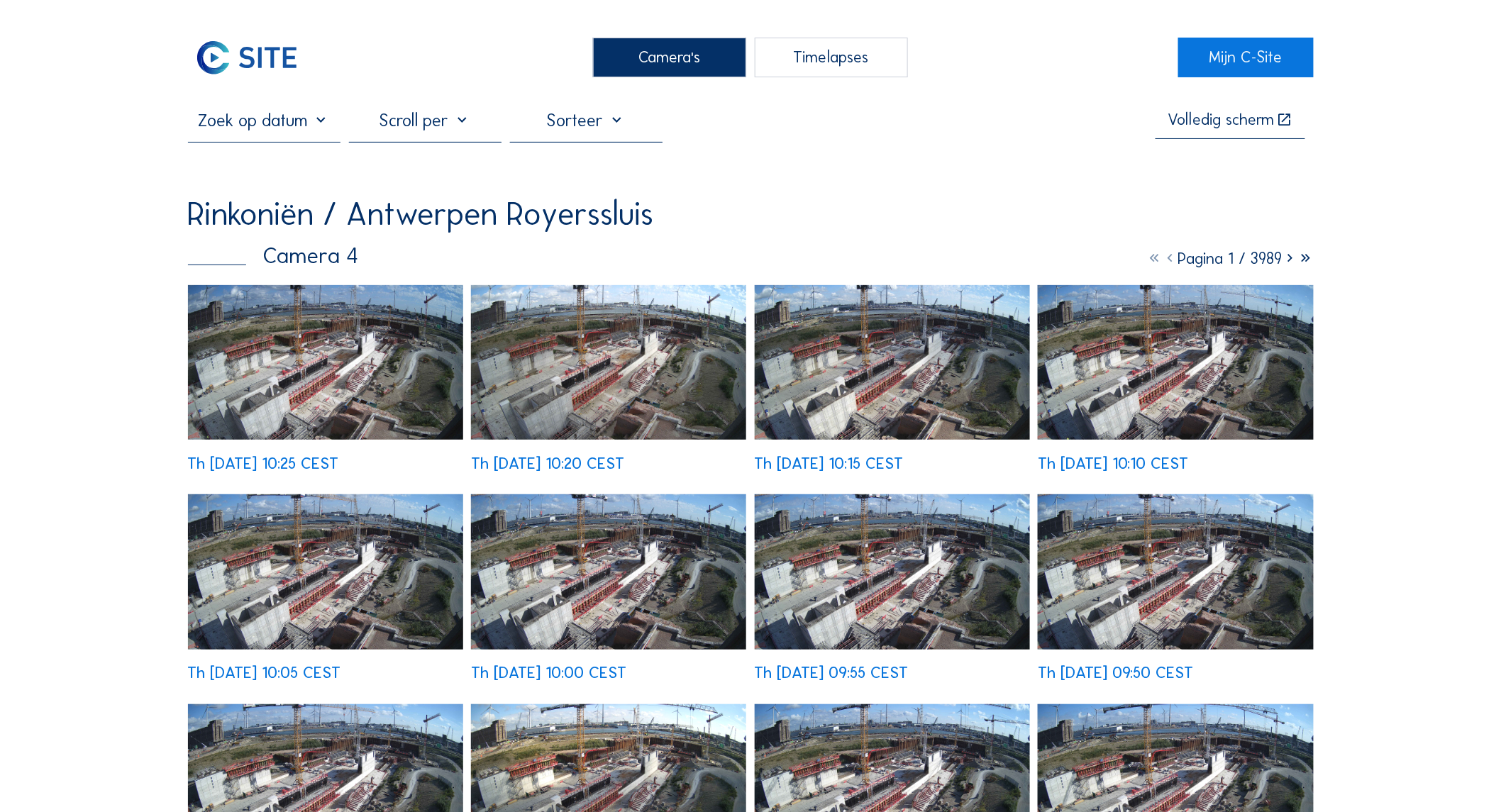
click at [697, 64] on div "Camera's" at bounding box center [669, 57] width 153 height 40
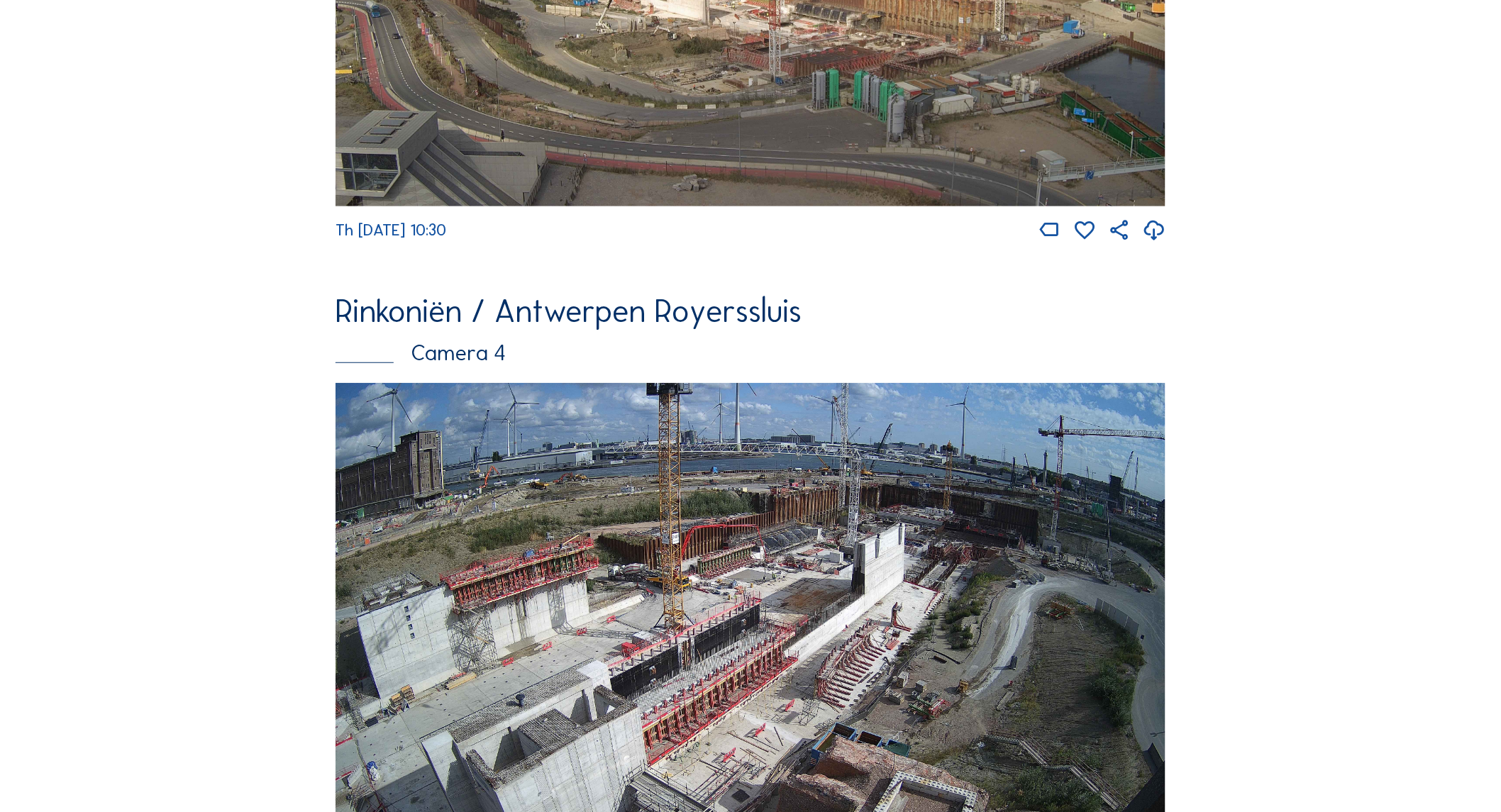
scroll to position [2542, 0]
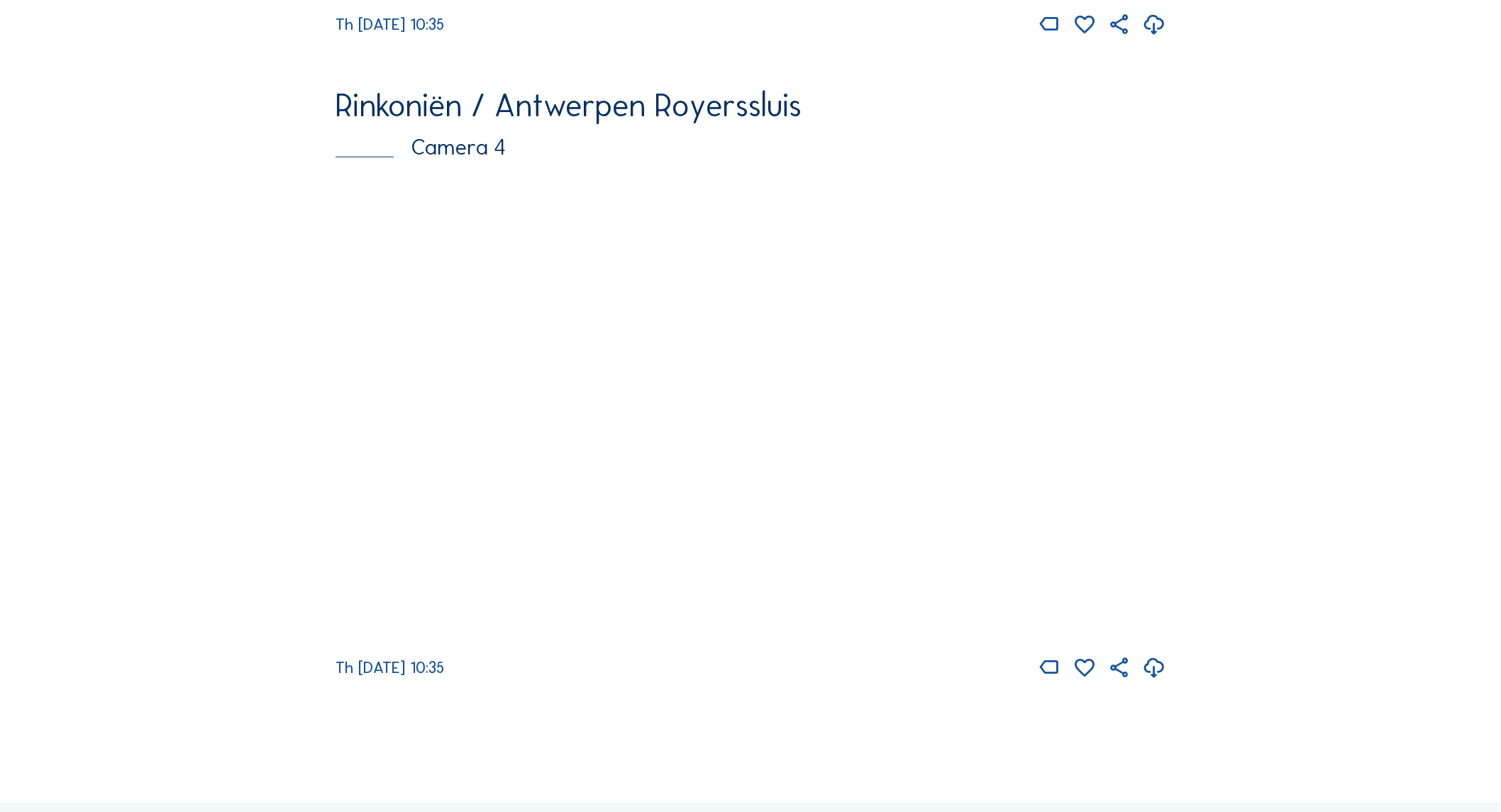
scroll to position [2700, 0]
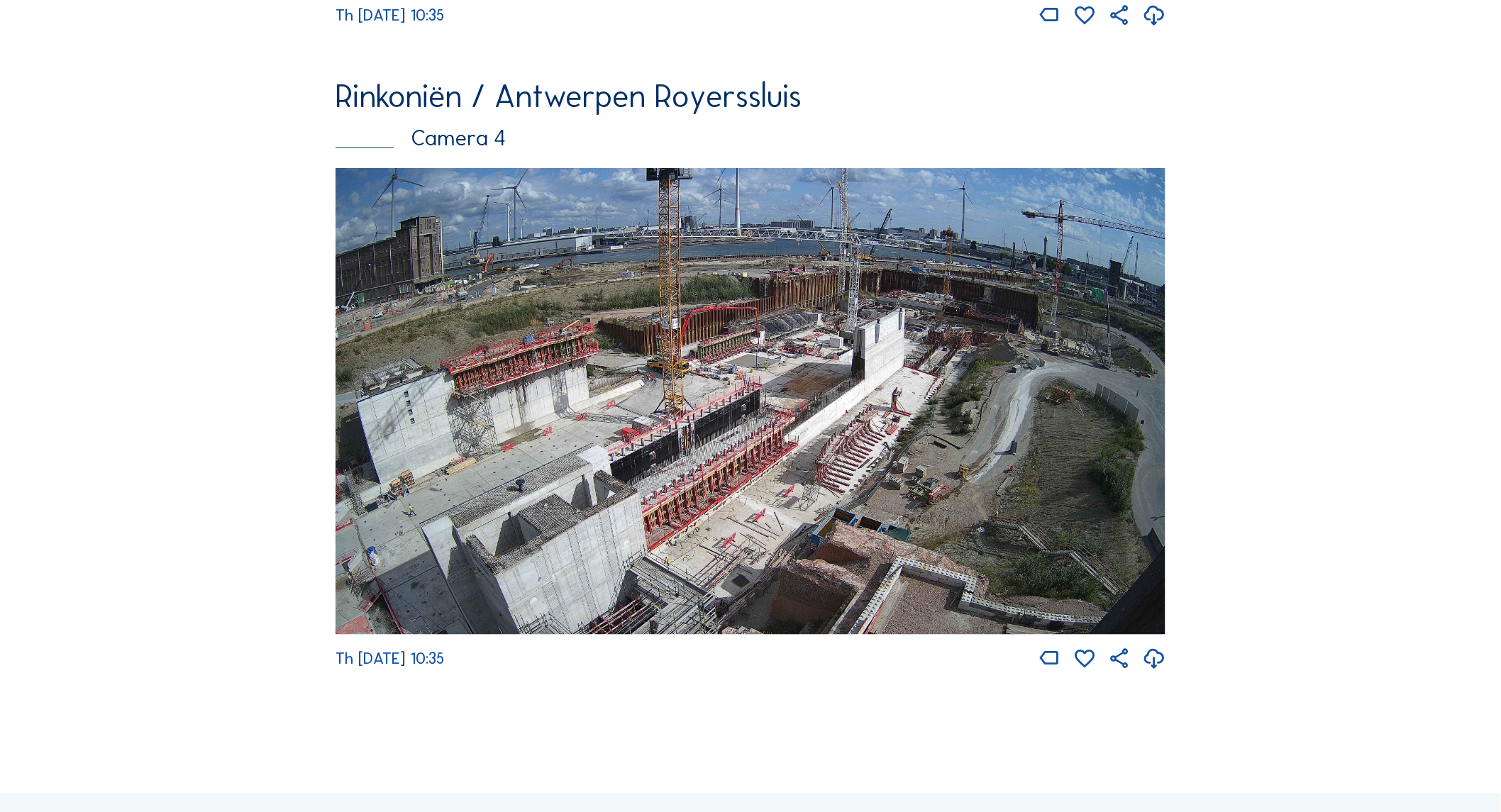
click at [640, 366] on img at bounding box center [750, 401] width 830 height 467
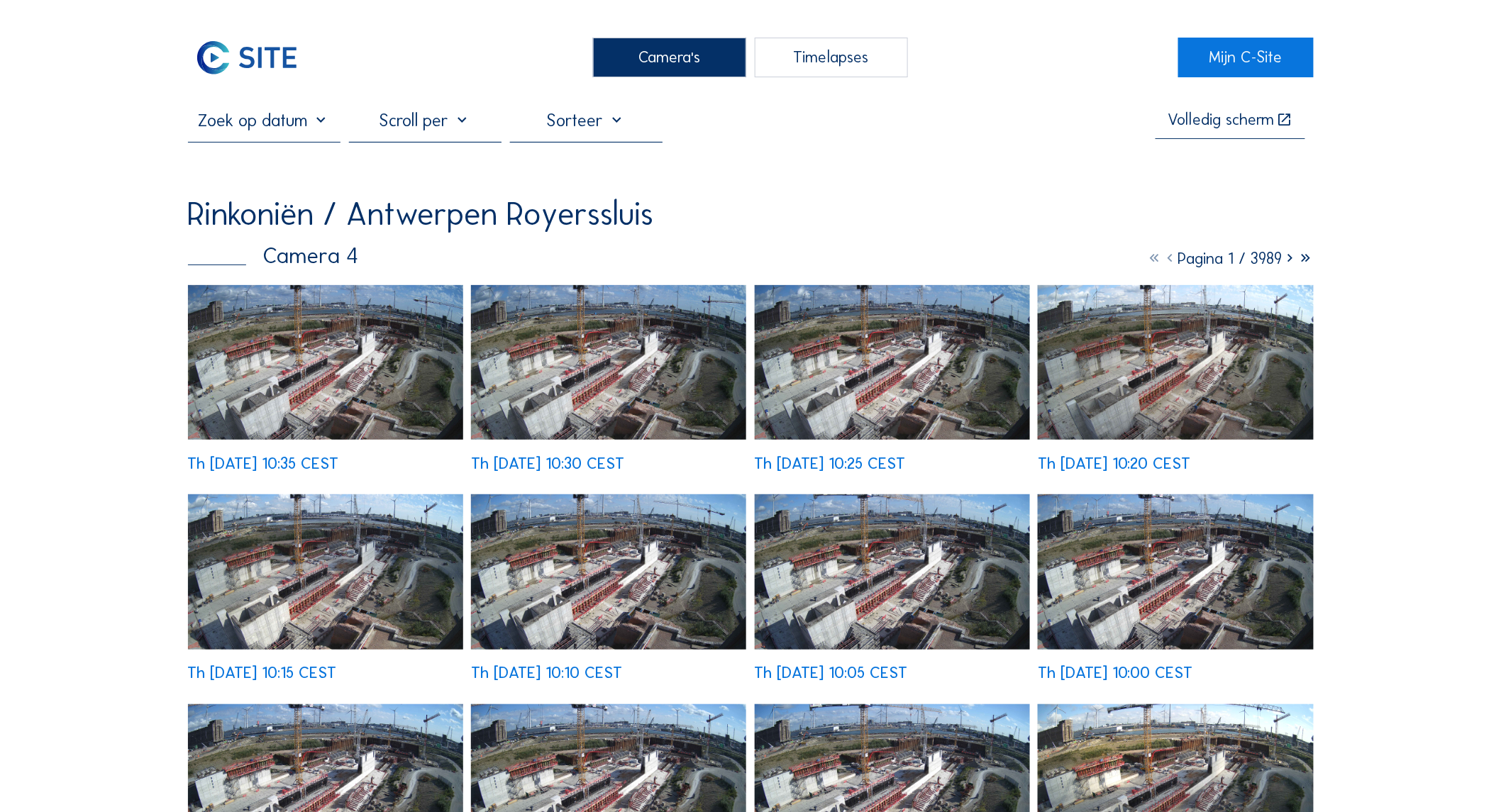
click at [343, 354] on img at bounding box center [325, 362] width 275 height 155
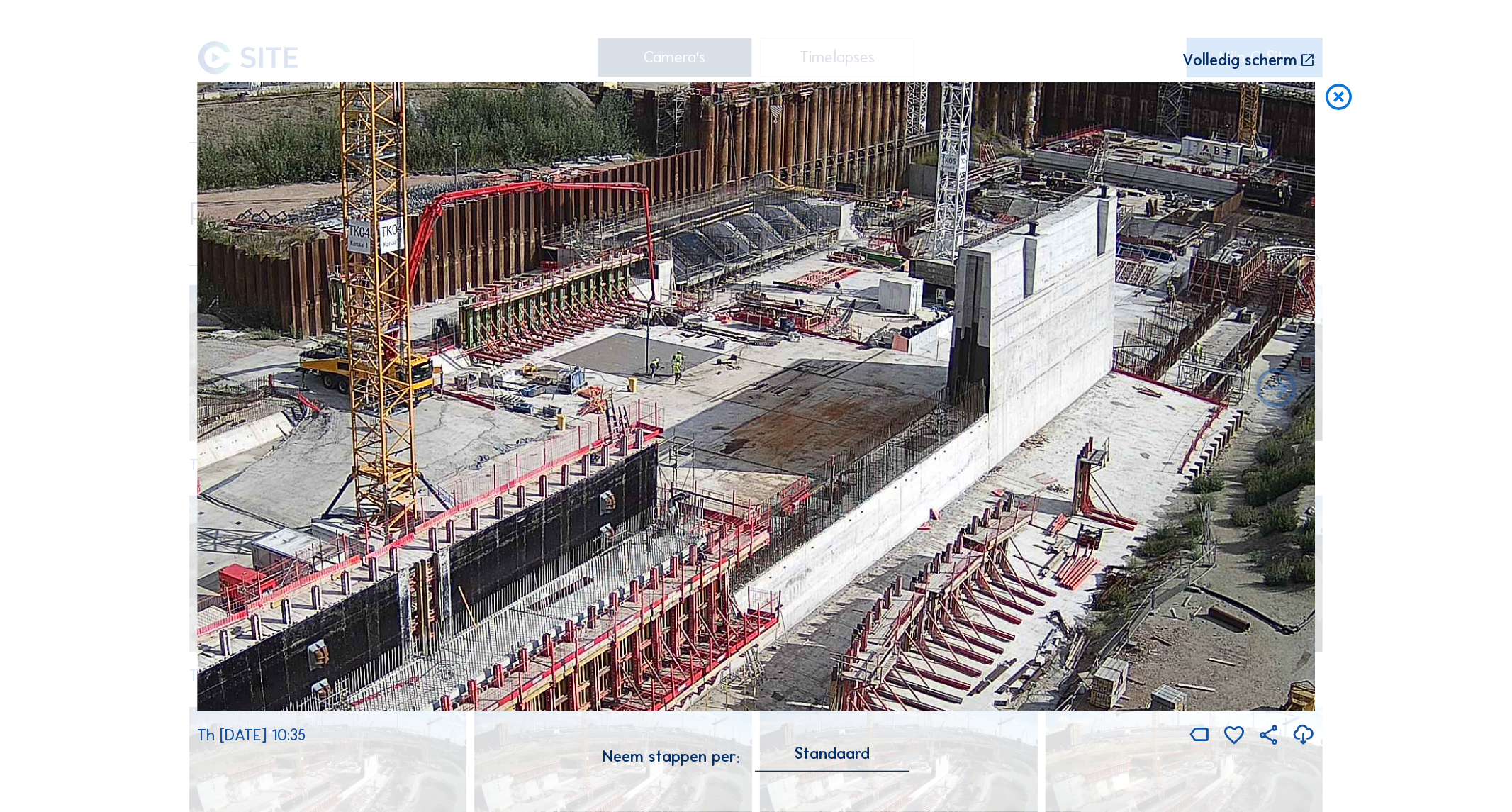
click at [1341, 108] on icon at bounding box center [1339, 97] width 32 height 32
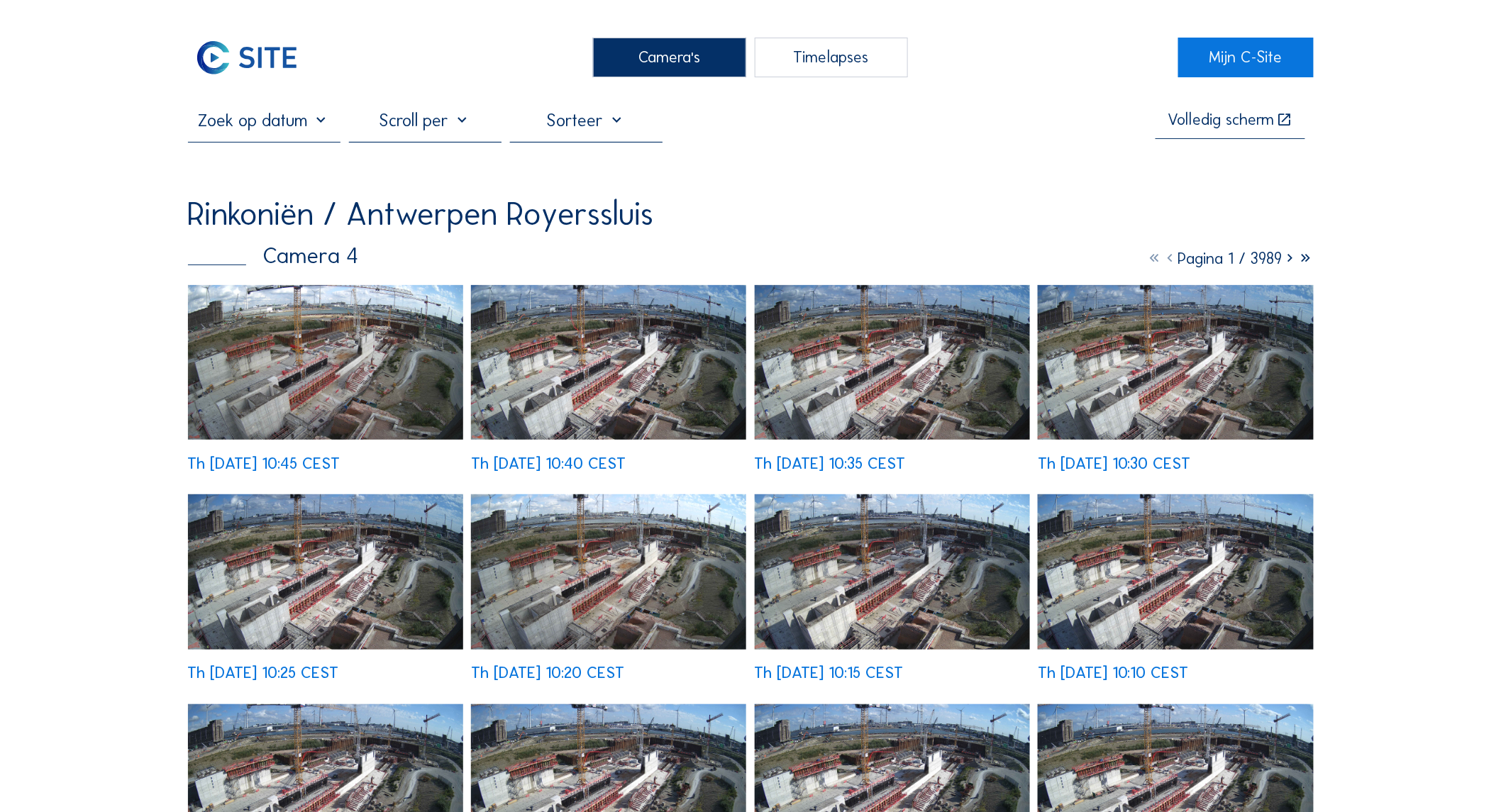
click at [386, 362] on img at bounding box center [325, 362] width 275 height 155
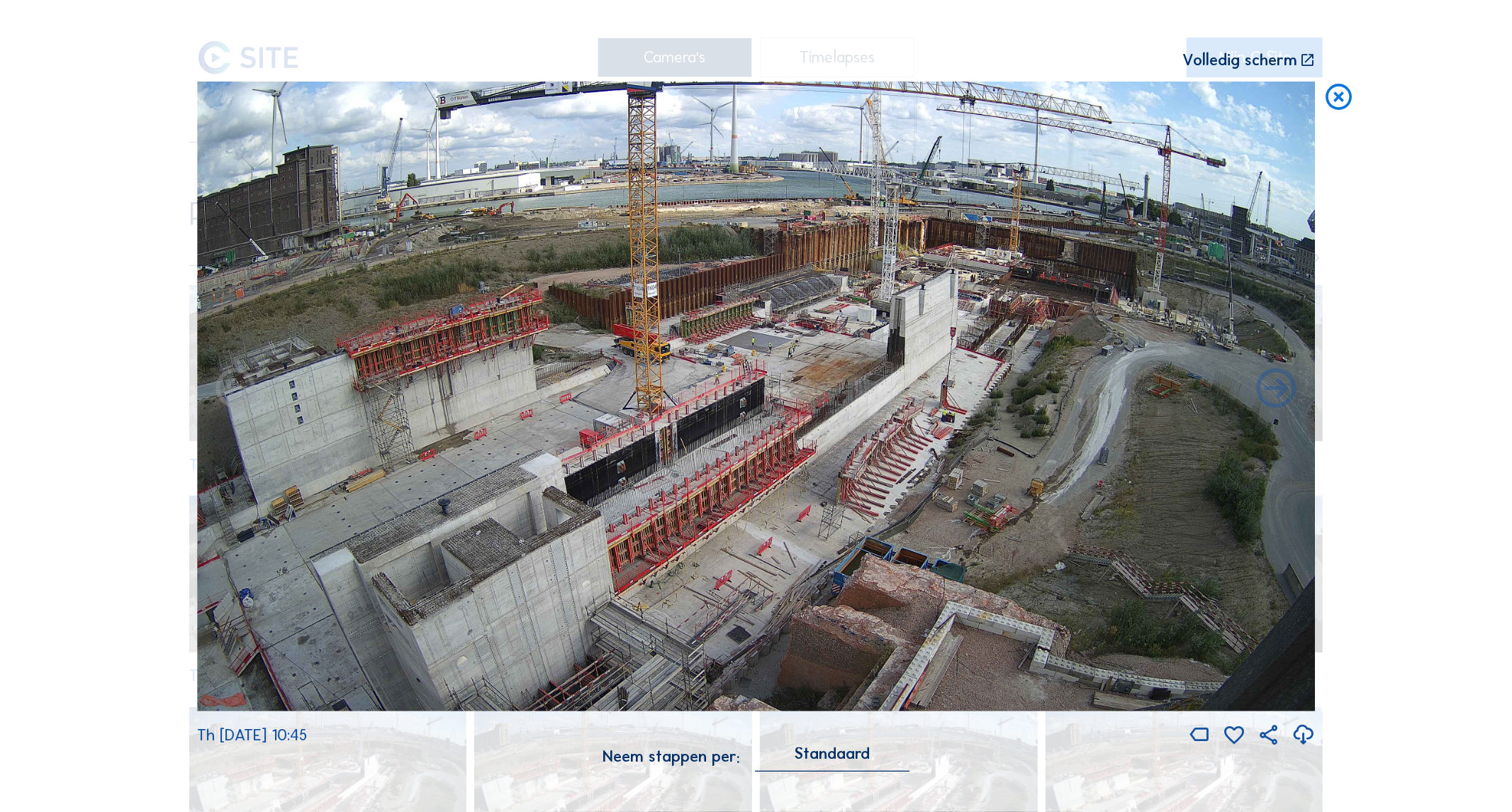
click at [1337, 102] on icon at bounding box center [1339, 97] width 32 height 32
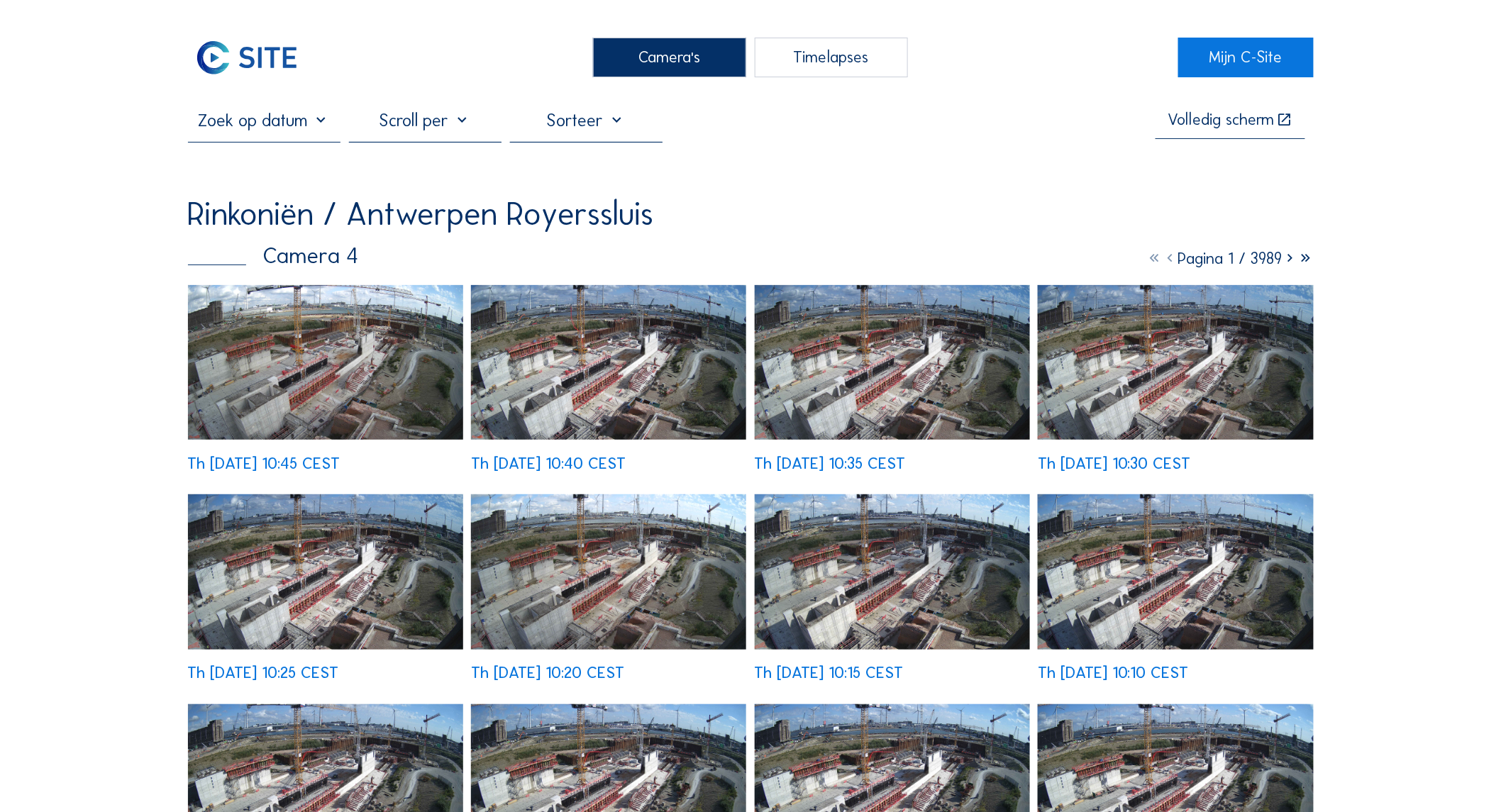
click at [656, 66] on div "Camera's" at bounding box center [669, 57] width 153 height 40
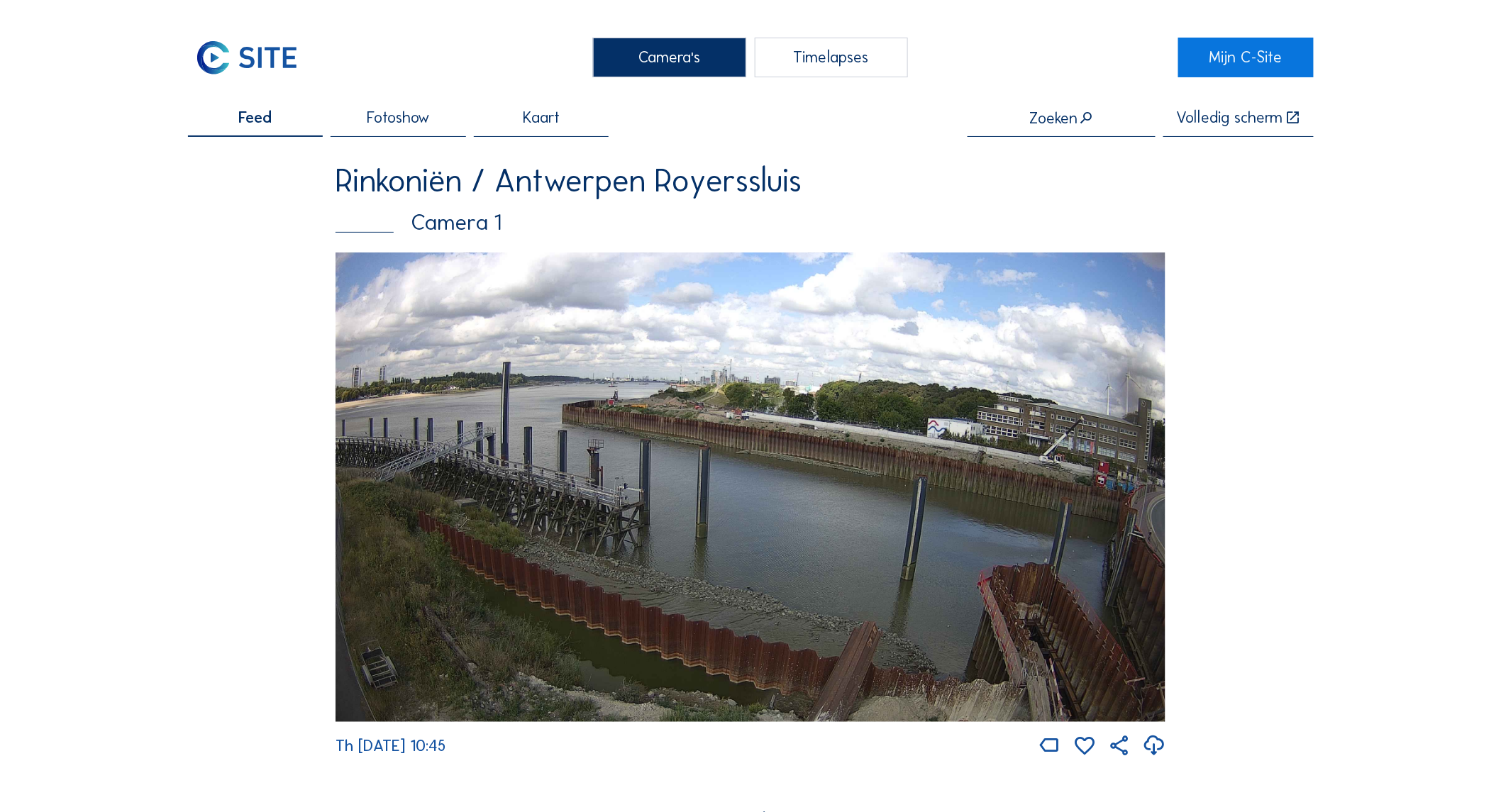
click at [612, 64] on div "Camera's" at bounding box center [669, 57] width 153 height 40
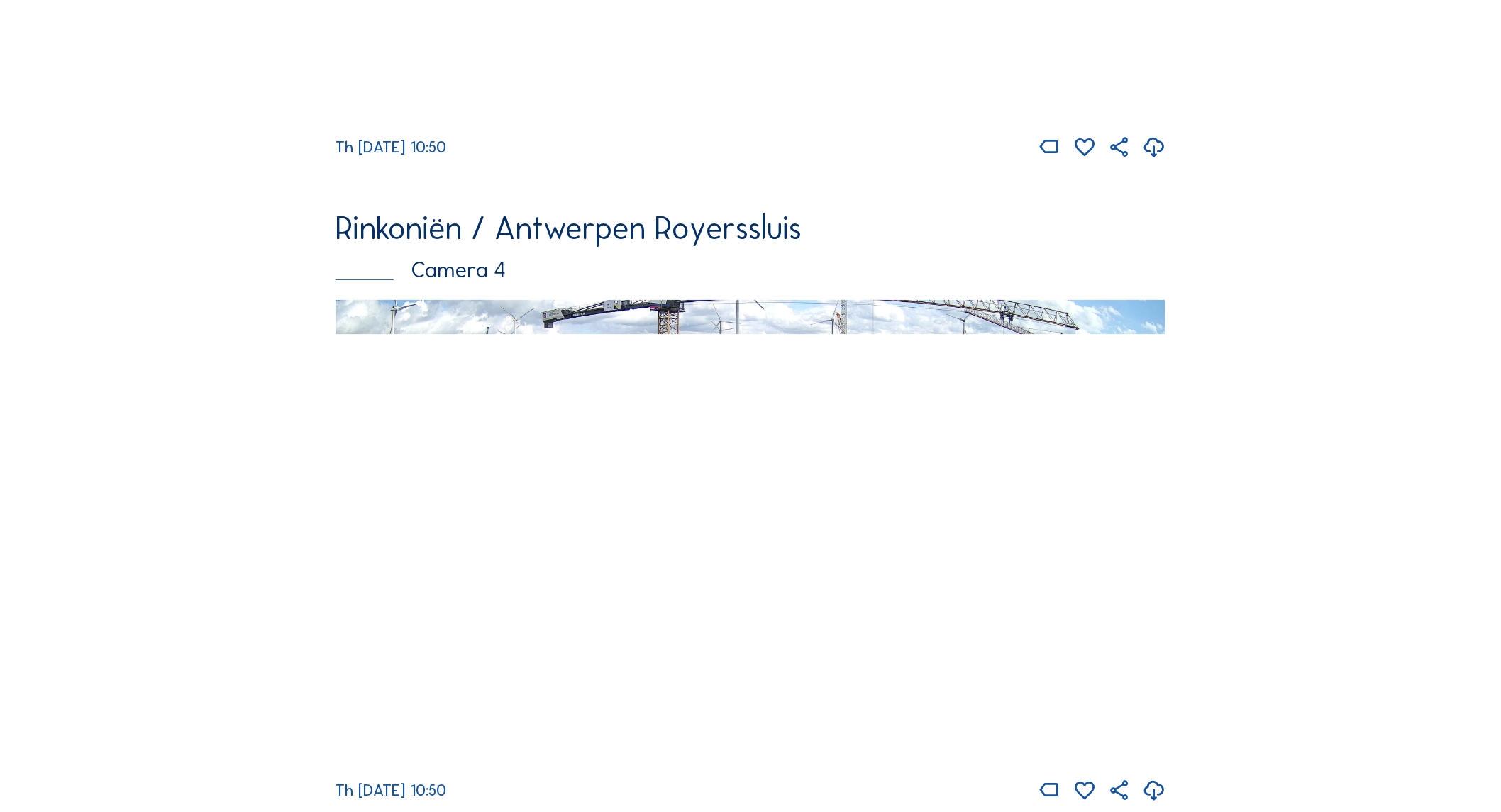
scroll to position [2542, 0]
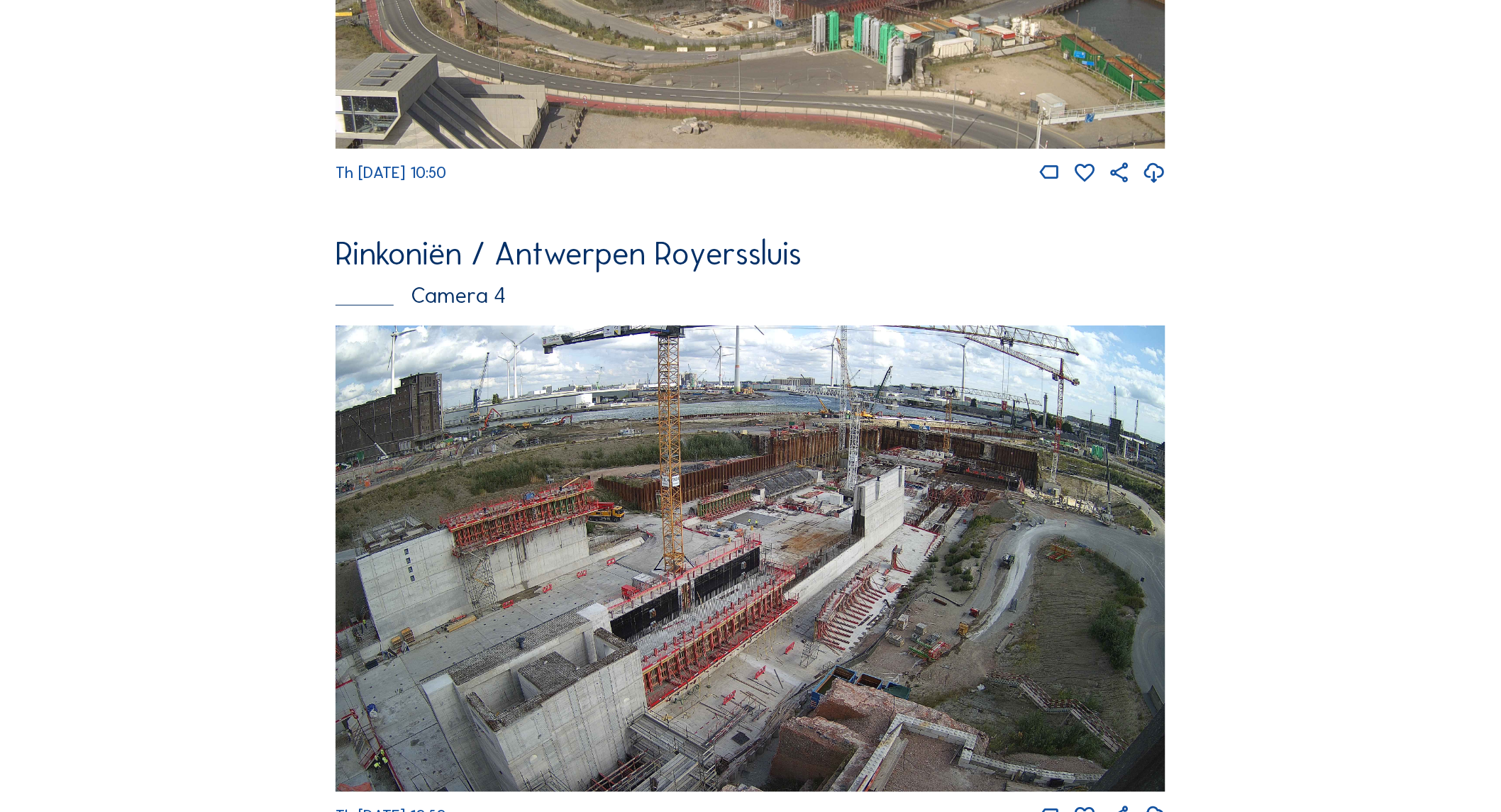
click at [615, 478] on img at bounding box center [750, 559] width 830 height 467
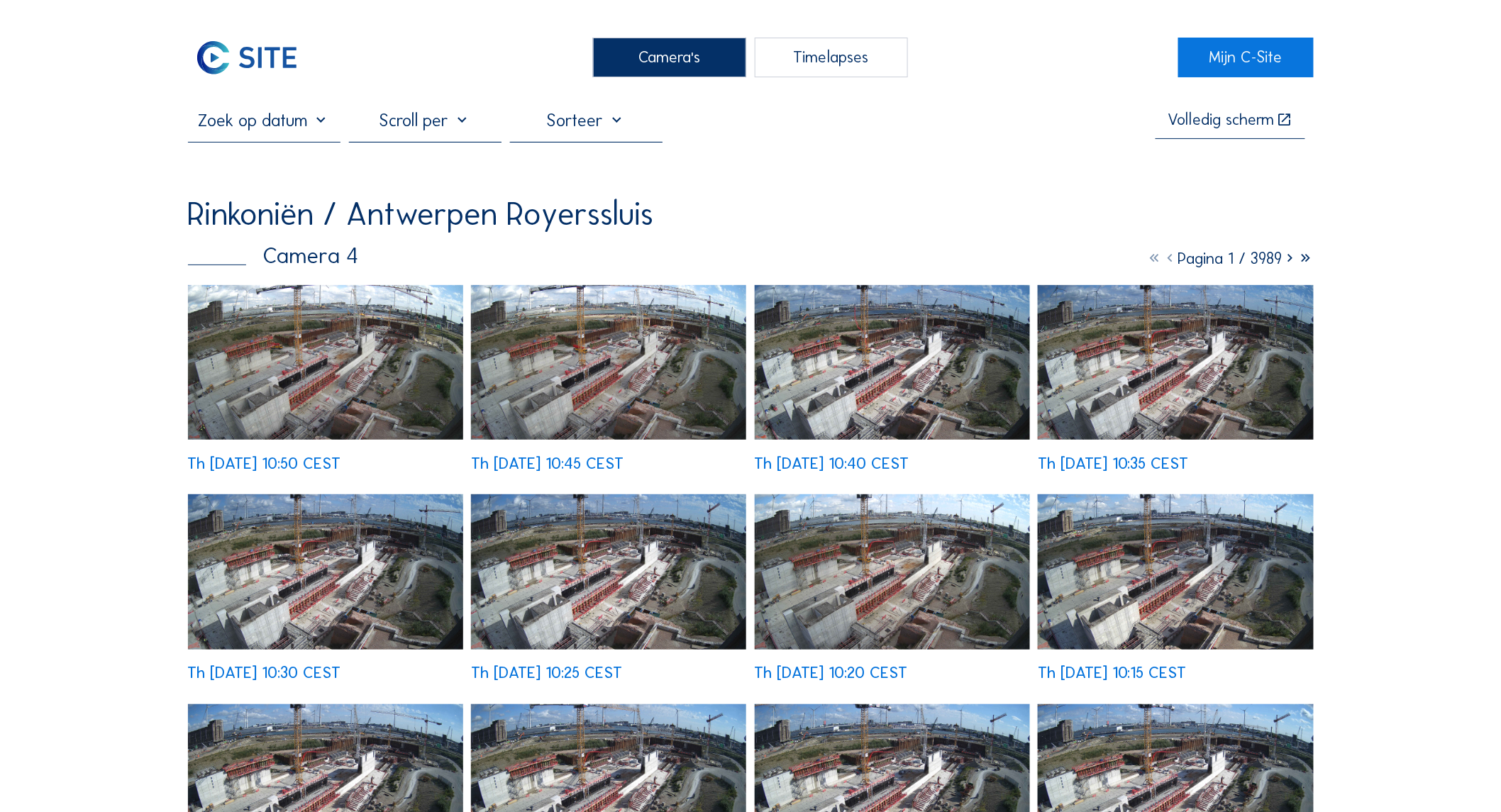
click at [601, 71] on div "Camera's" at bounding box center [669, 57] width 153 height 40
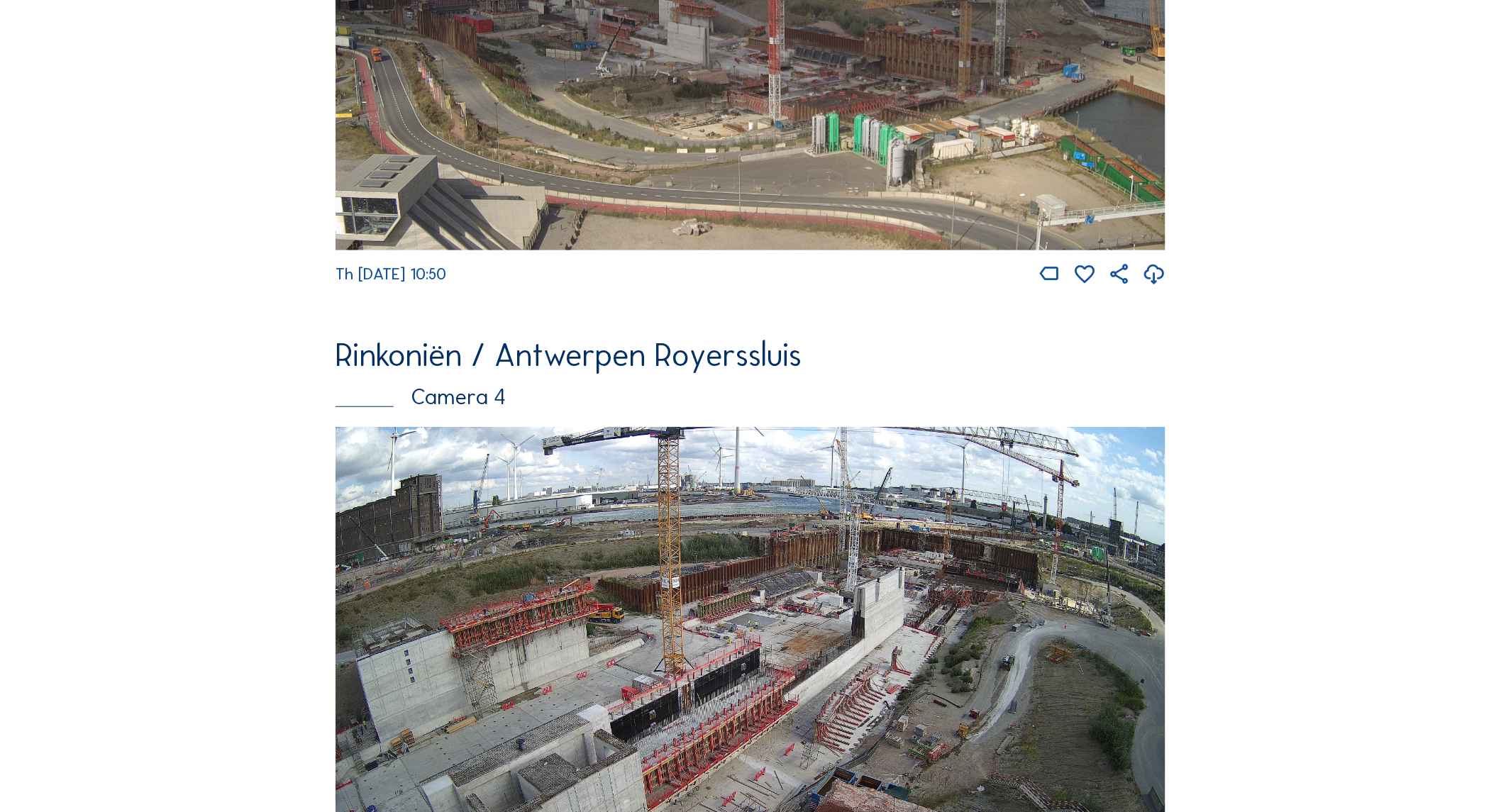
scroll to position [2778, 0]
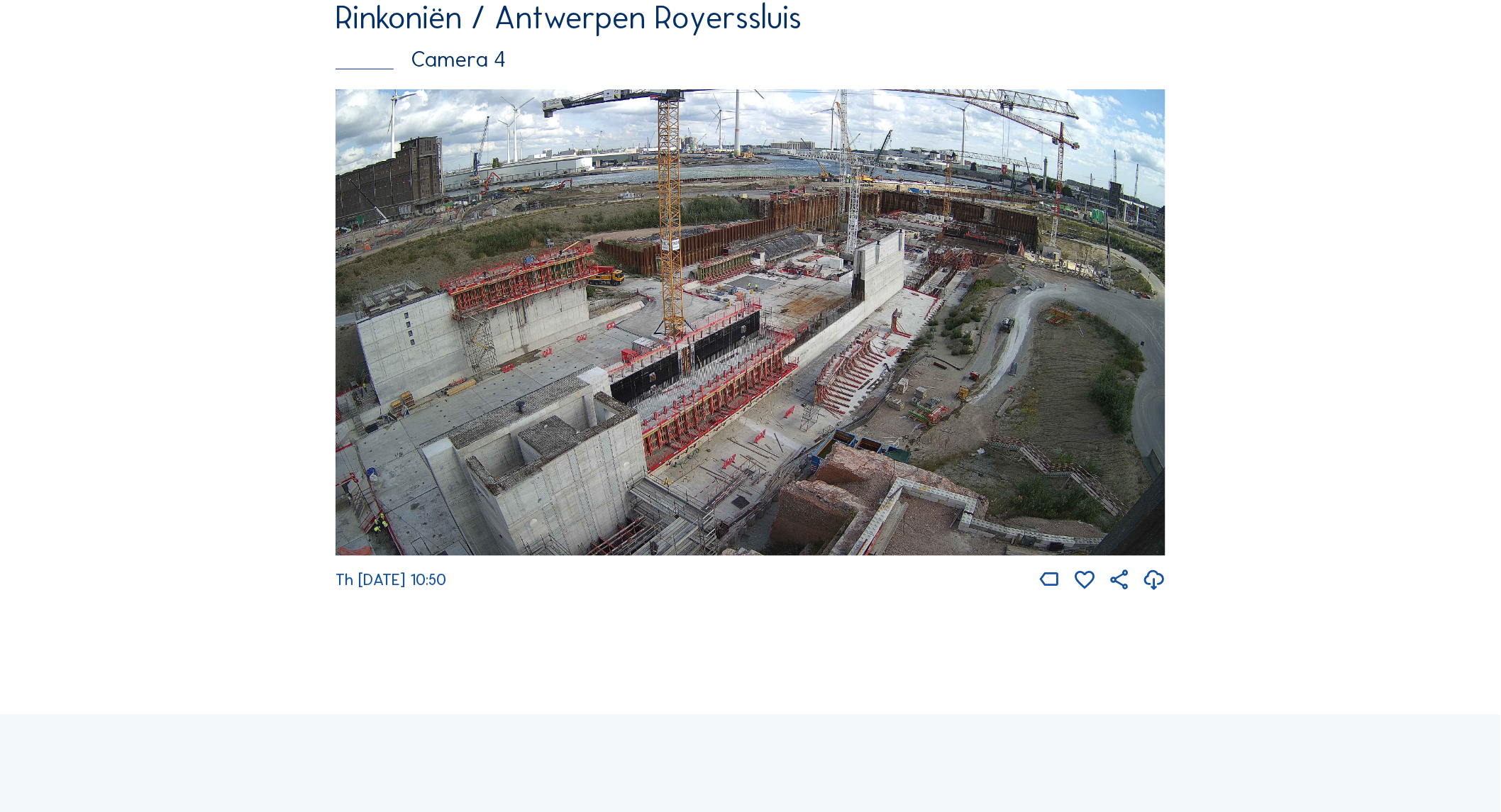
click at [498, 305] on img at bounding box center [750, 322] width 830 height 467
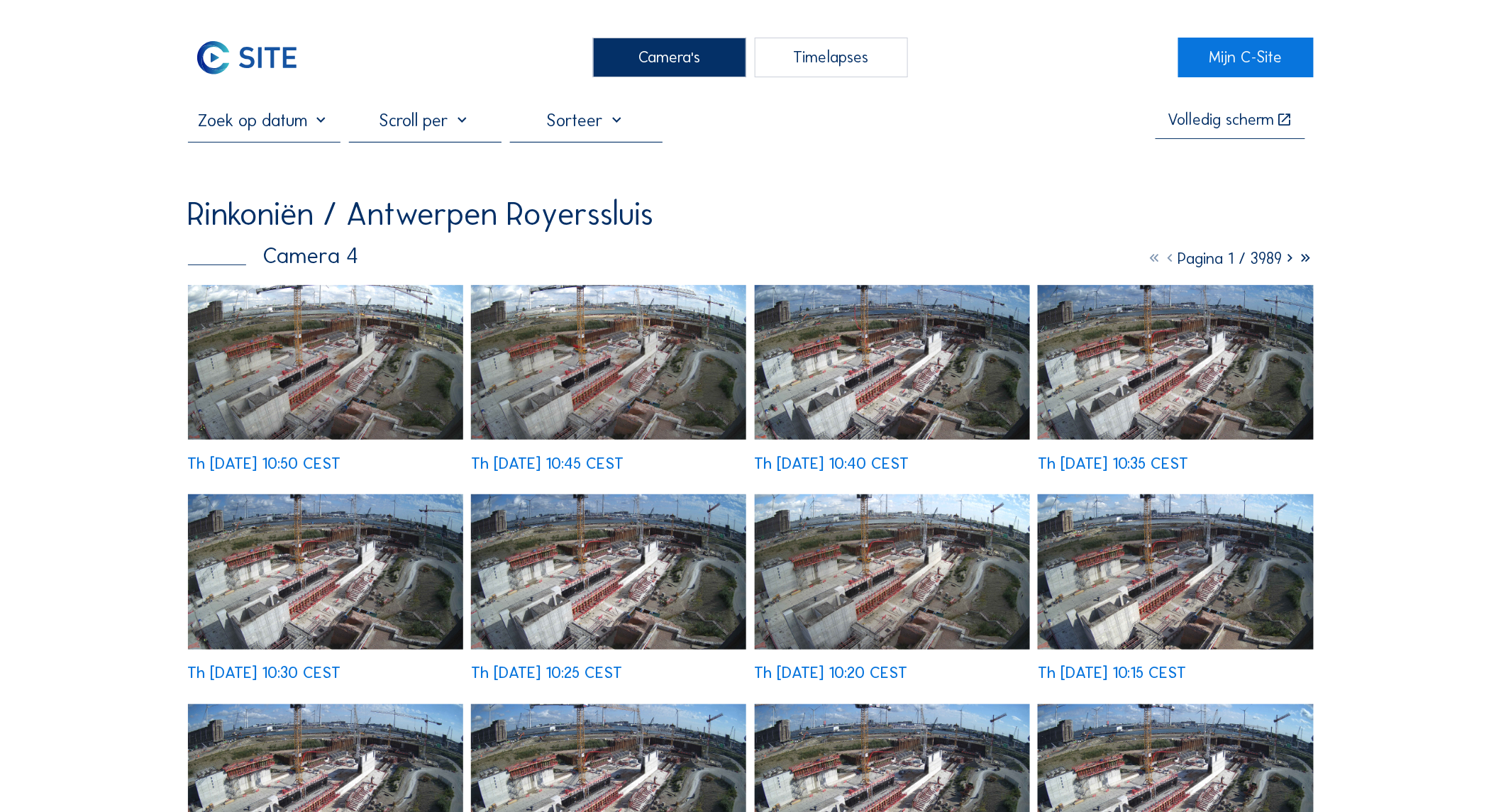
click at [679, 54] on div "Camera's" at bounding box center [669, 57] width 153 height 40
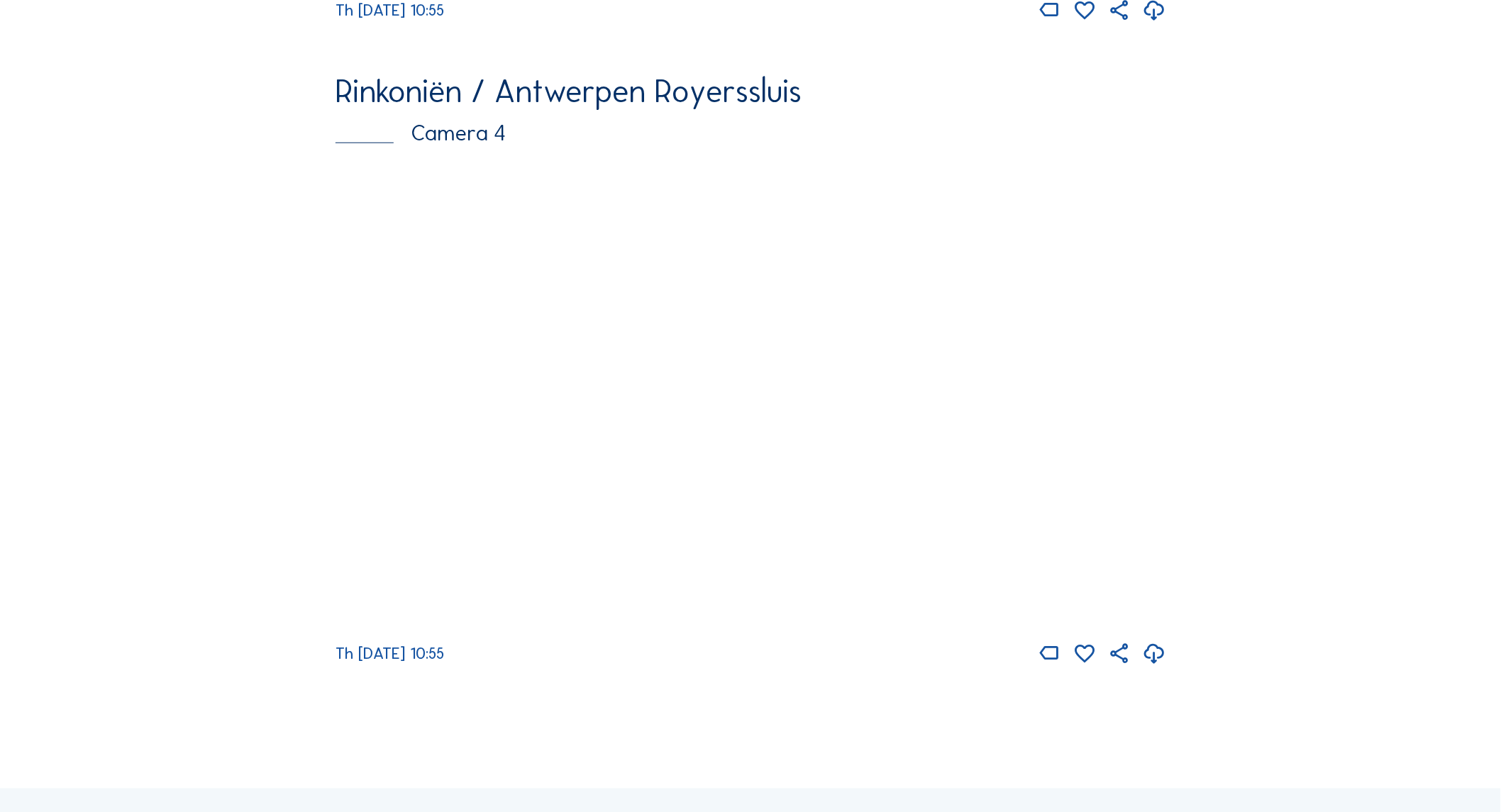
scroll to position [2700, 0]
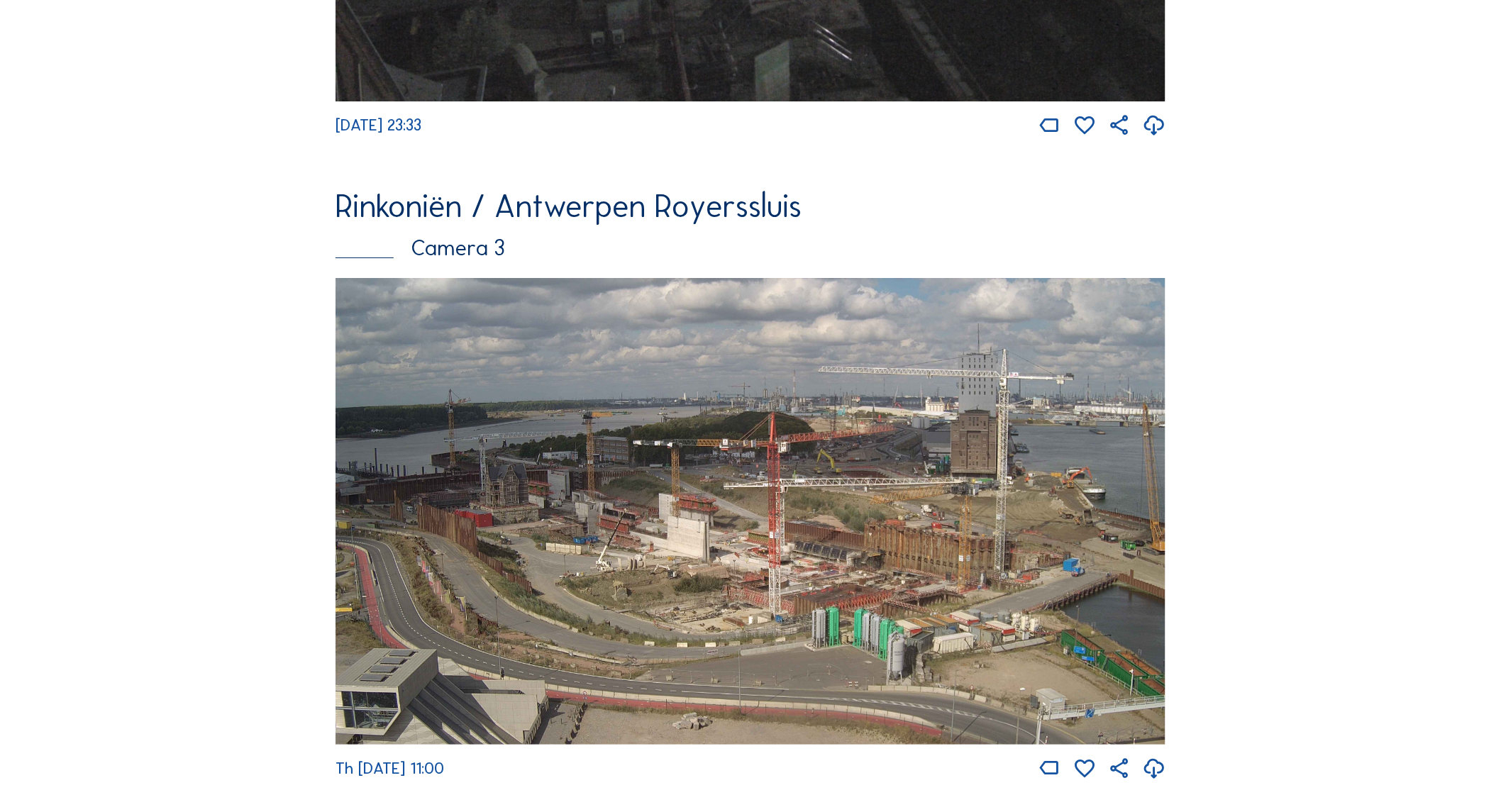
scroll to position [1912, 0]
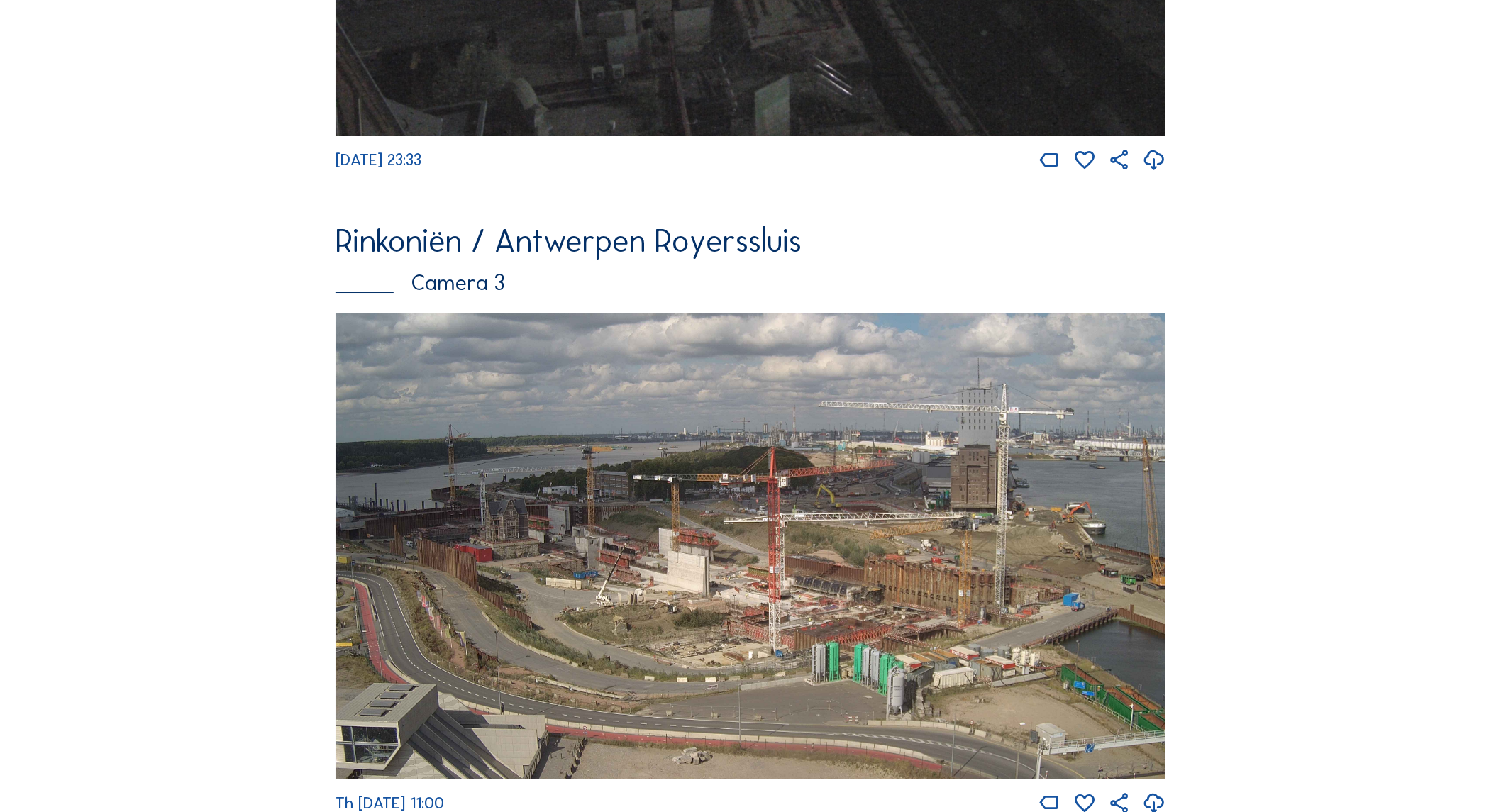
click at [177, 146] on div "Camera's Timelapses Mijn C-Site Feed Fotoshow Kaart Zoeken Volledig scherm Rink…" at bounding box center [750, 155] width 1501 height 4134
